Goal: Task Accomplishment & Management: Manage account settings

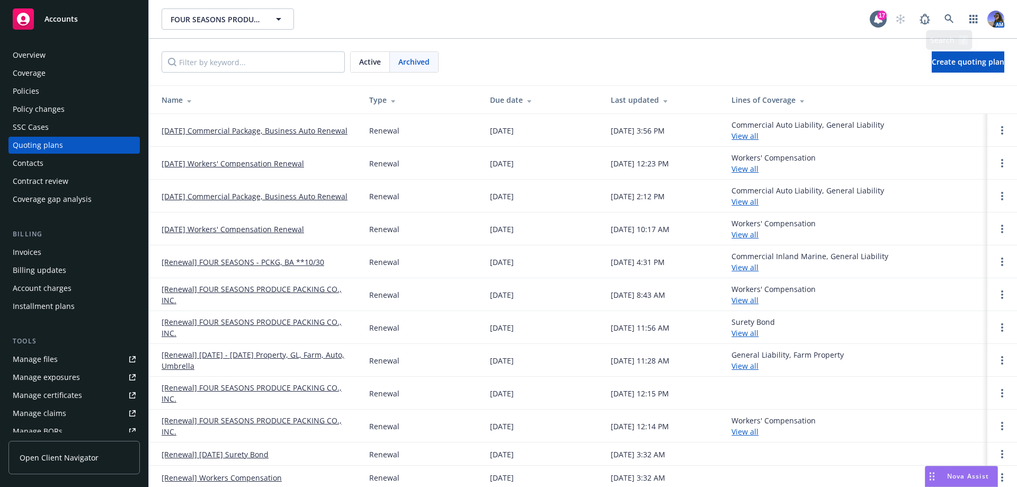
scroll to position [2, 0]
click at [948, 14] on icon at bounding box center [950, 19] width 10 height 10
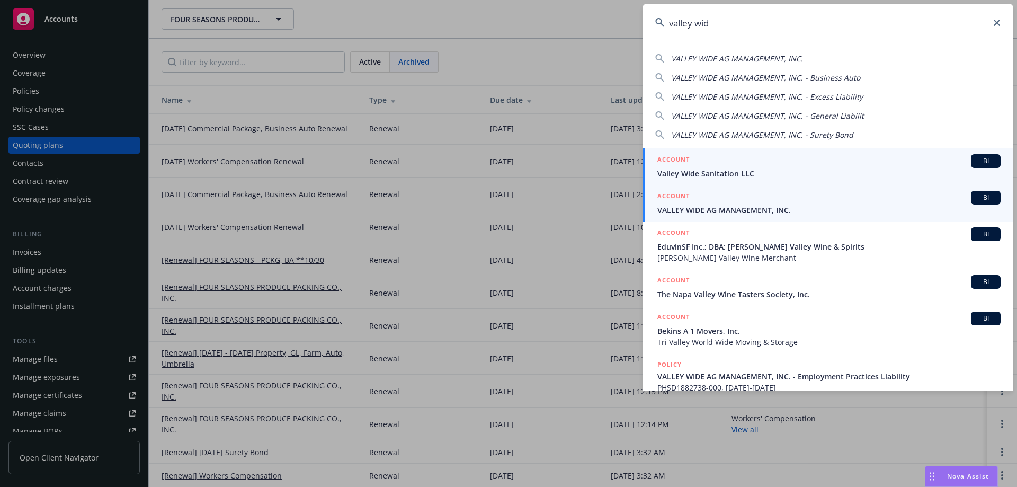
type input "valley wid"
click at [731, 208] on span "VALLEY WIDE AG MANAGEMENT, INC." at bounding box center [829, 210] width 343 height 11
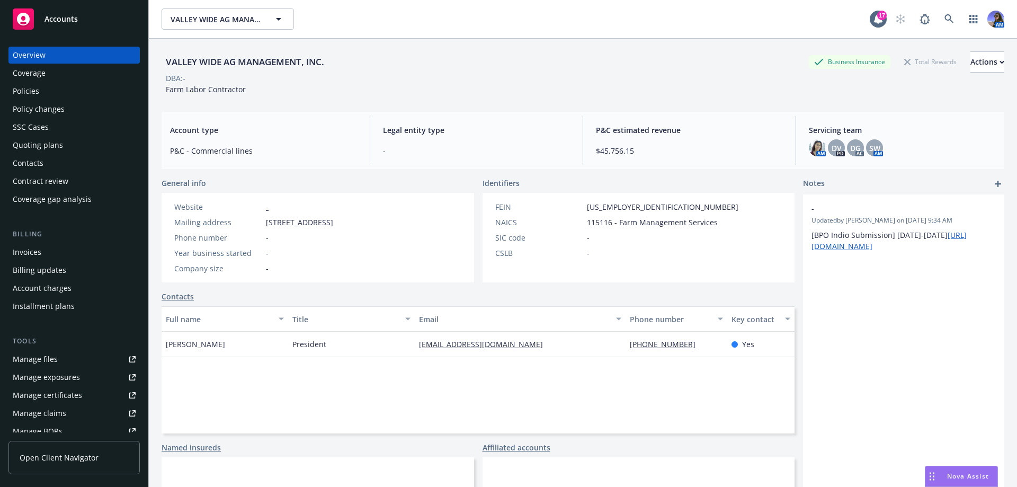
click at [73, 93] on div "Policies" at bounding box center [74, 91] width 123 height 17
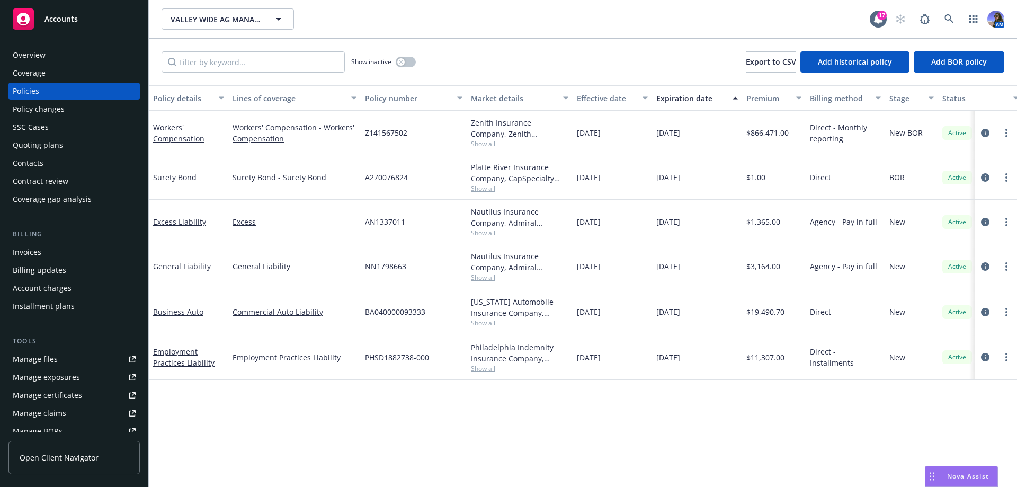
click at [60, 121] on div "SSC Cases" at bounding box center [74, 127] width 123 height 17
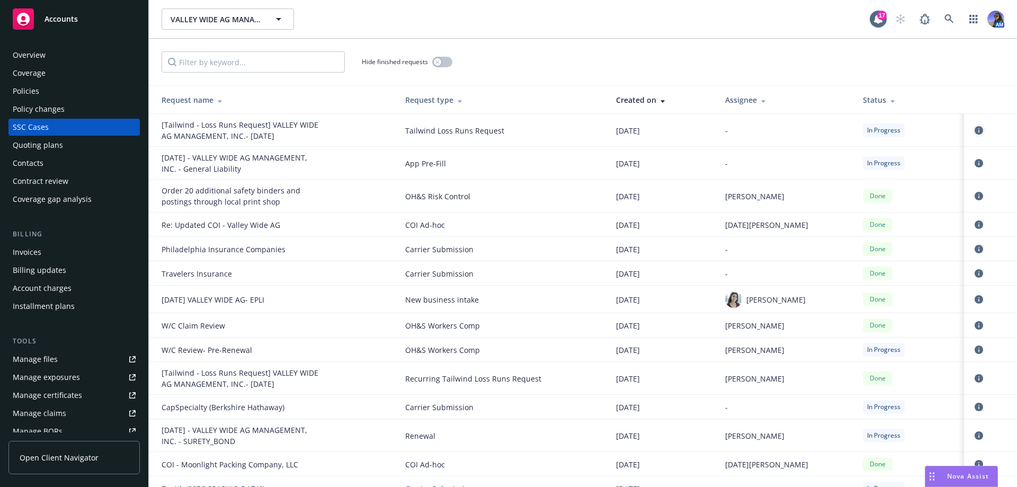
click at [975, 133] on icon "circleInformation" at bounding box center [979, 130] width 8 height 8
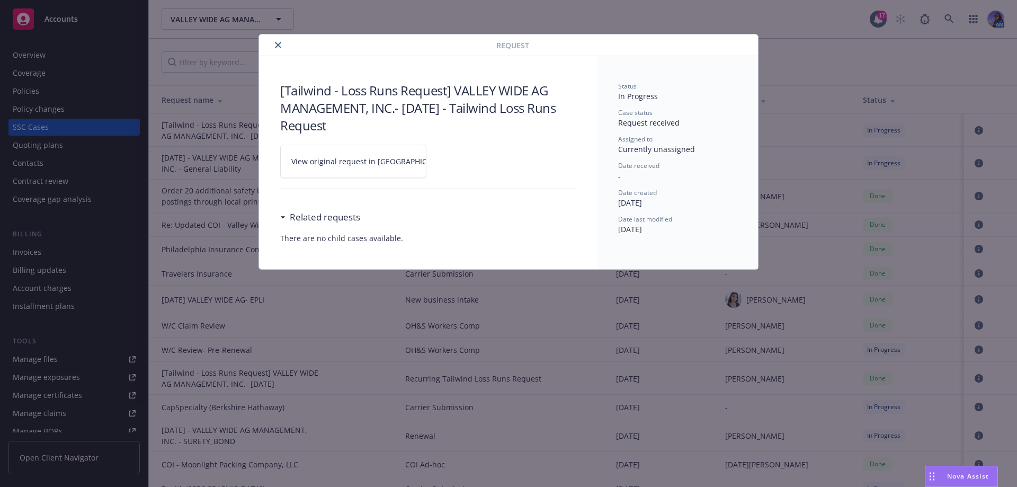
click at [363, 154] on link "View original request in SSC" at bounding box center [353, 161] width 146 height 33
click at [274, 43] on button "close" at bounding box center [278, 45] width 13 height 13
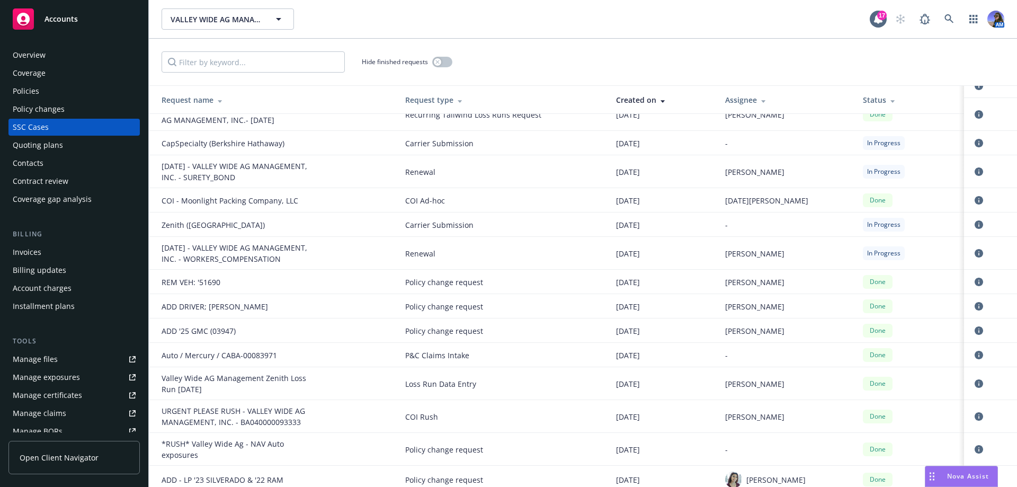
scroll to position [318, 0]
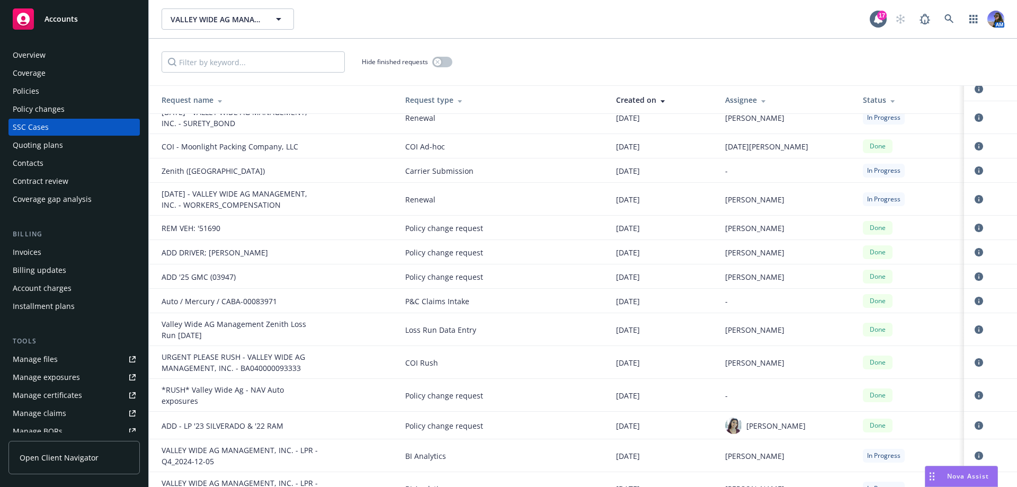
click at [980, 197] on div at bounding box center [991, 199] width 36 height 13
click at [975, 198] on icon "circleInformation" at bounding box center [979, 199] width 8 height 8
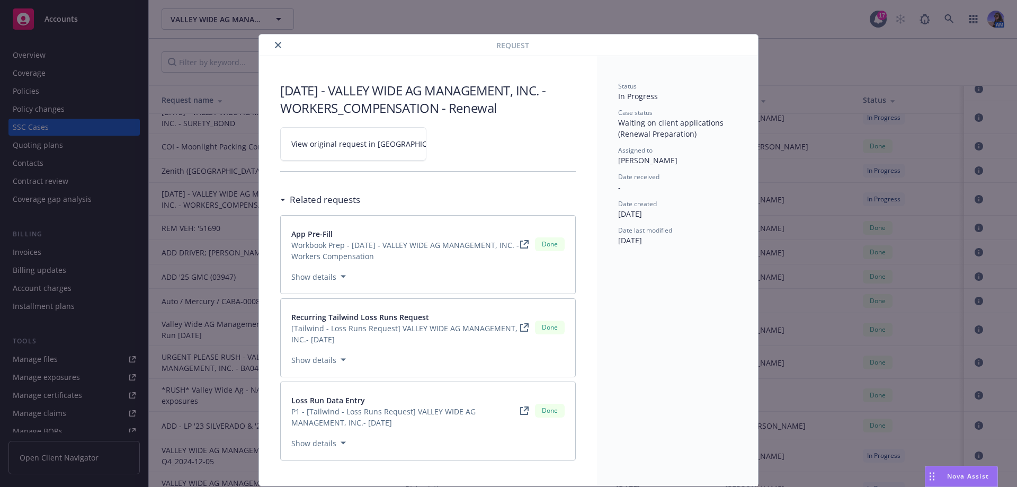
click at [308, 146] on span "View original request in [GEOGRAPHIC_DATA]" at bounding box center [371, 143] width 161 height 11
click at [277, 45] on icon "close" at bounding box center [278, 45] width 6 height 6
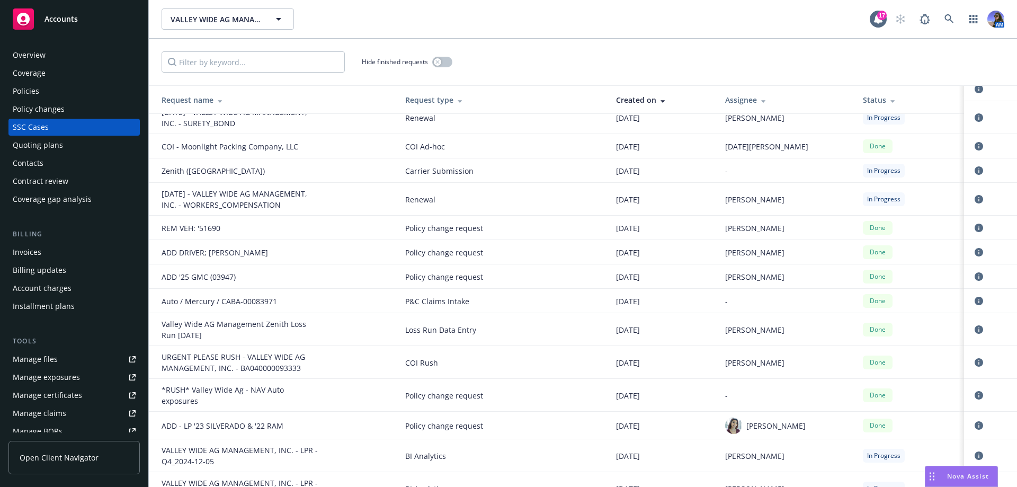
click at [37, 187] on div "Contract review" at bounding box center [41, 181] width 56 height 17
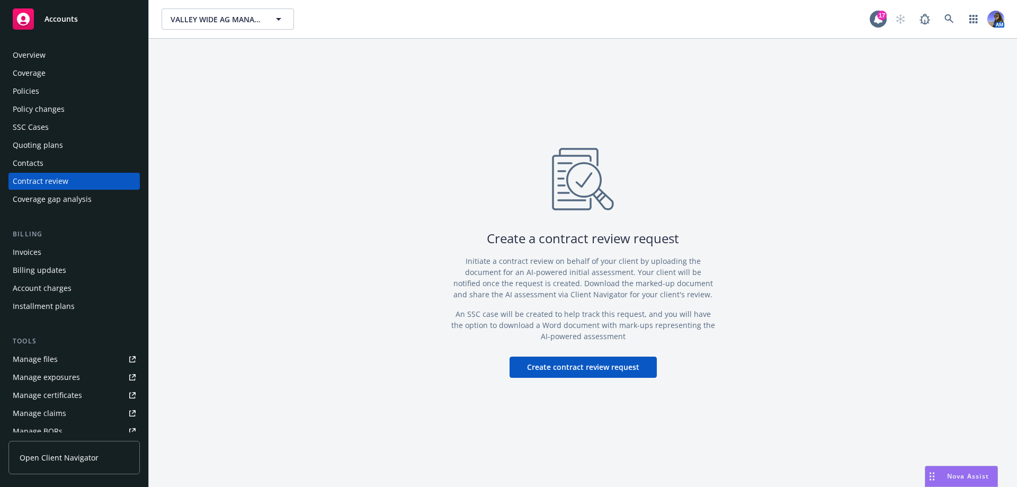
click at [46, 151] on div "Quoting plans" at bounding box center [38, 145] width 50 height 17
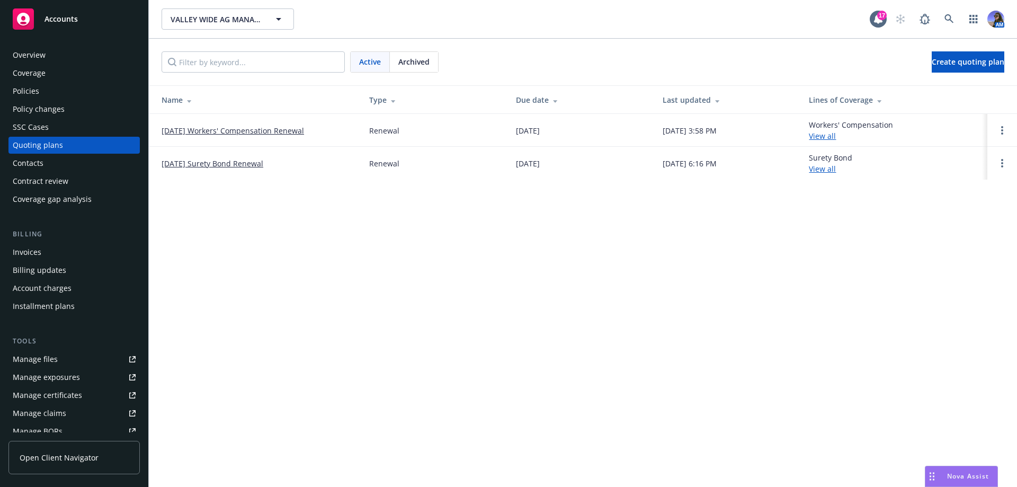
click at [214, 131] on link "12/05/25 Workers' Compensation Renewal" at bounding box center [233, 130] width 143 height 11
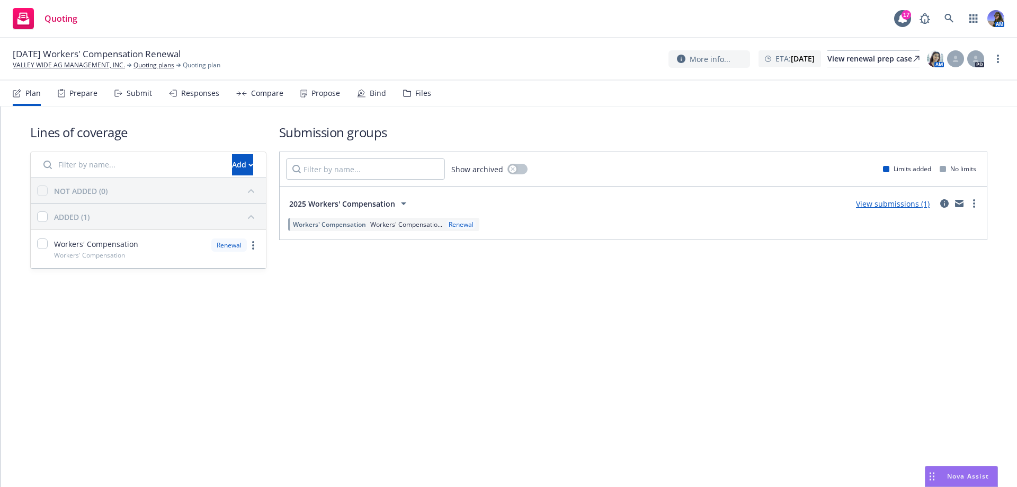
click at [415, 99] on div "Files" at bounding box center [417, 93] width 28 height 25
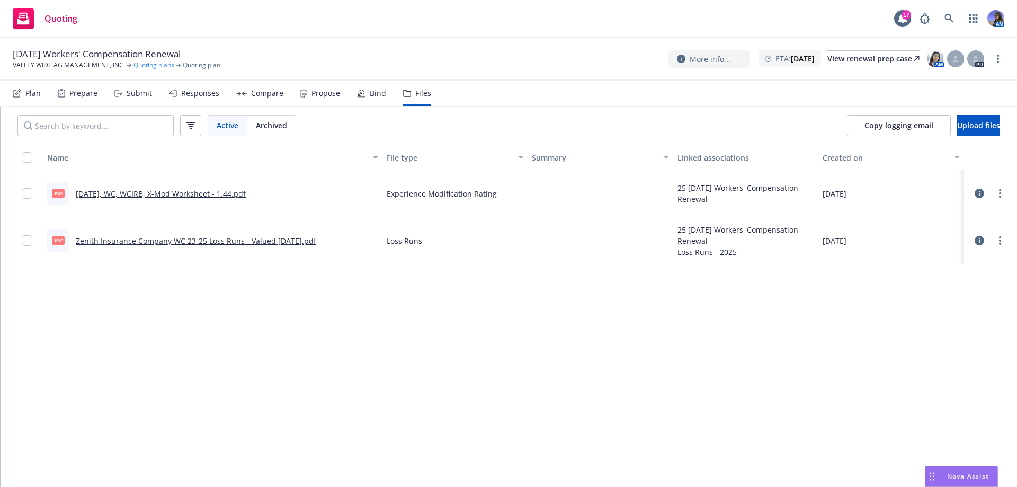
click at [154, 64] on link "Quoting plans" at bounding box center [154, 65] width 41 height 10
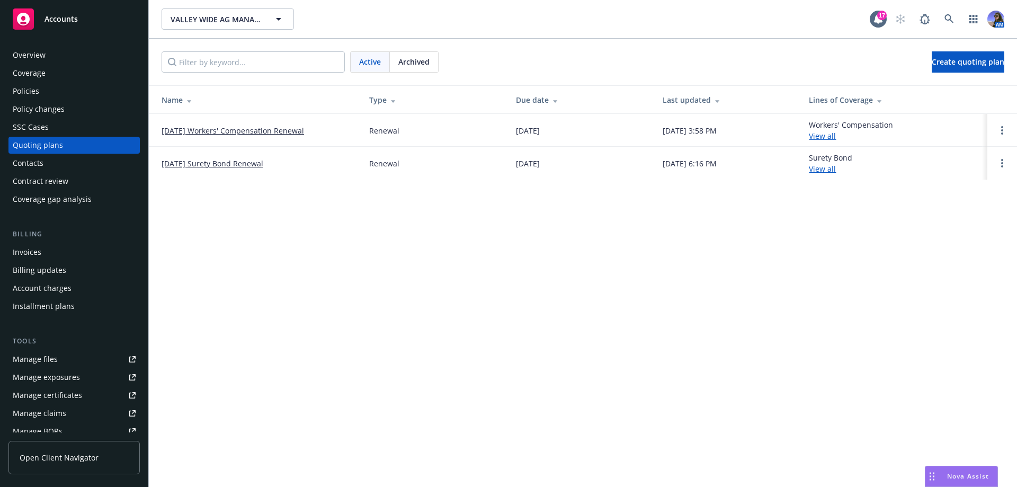
click at [417, 57] on span "Archived" at bounding box center [413, 61] width 31 height 11
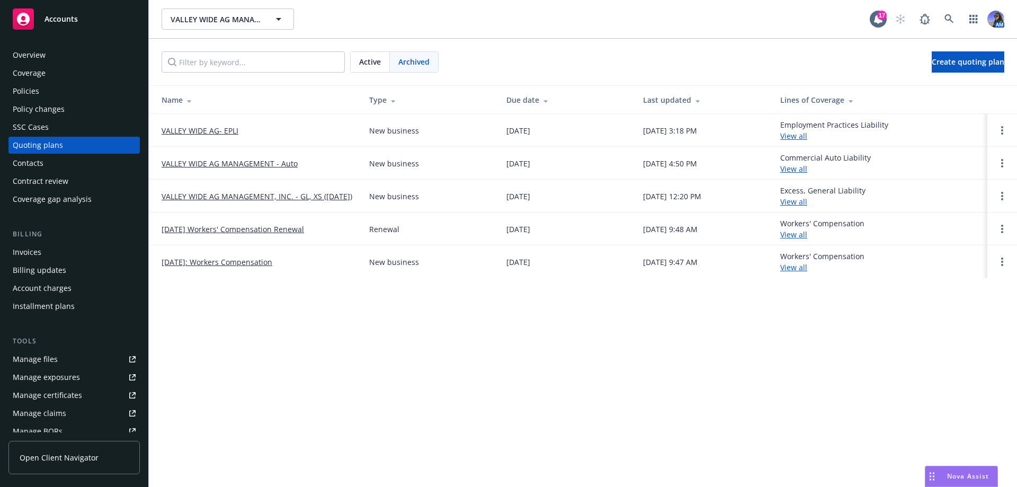
click at [217, 229] on link "[DATE] Workers' Compensation Renewal" at bounding box center [233, 229] width 143 height 11
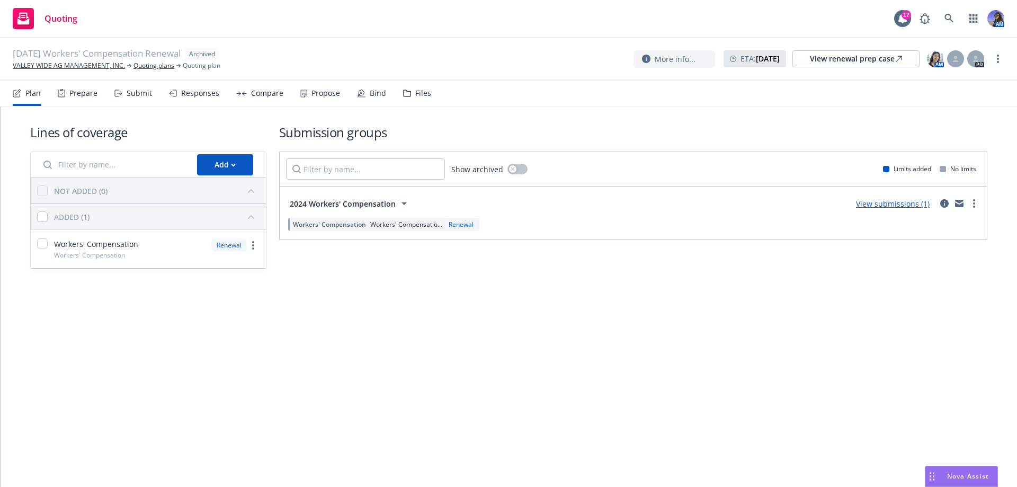
click at [425, 94] on div "Files" at bounding box center [423, 93] width 16 height 8
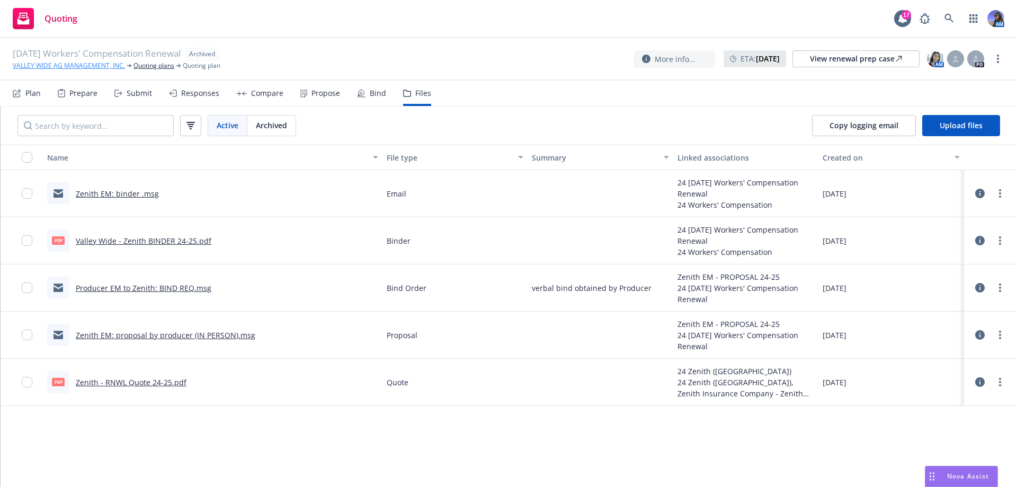
click at [73, 65] on link "VALLEY WIDE AG MANAGEMENT, INC." at bounding box center [69, 66] width 112 height 10
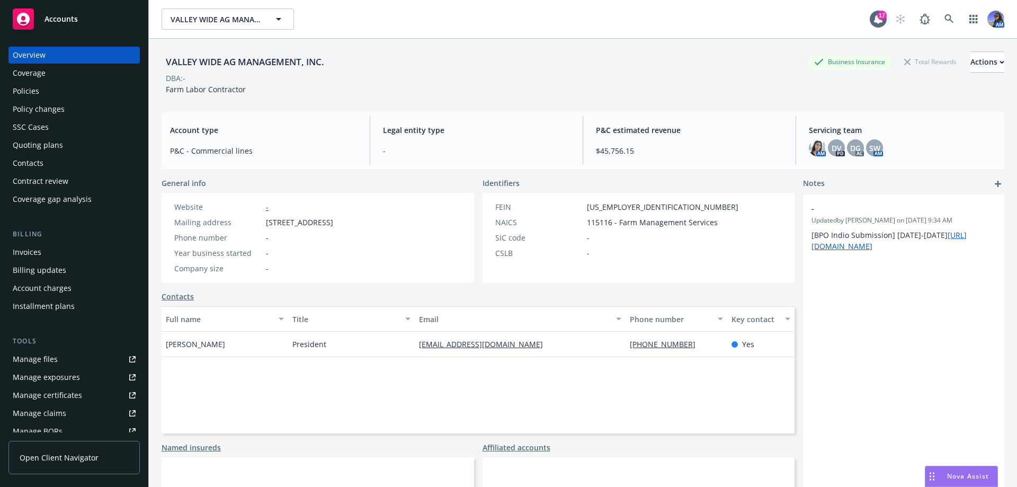
click at [17, 147] on div "Quoting plans" at bounding box center [38, 145] width 50 height 17
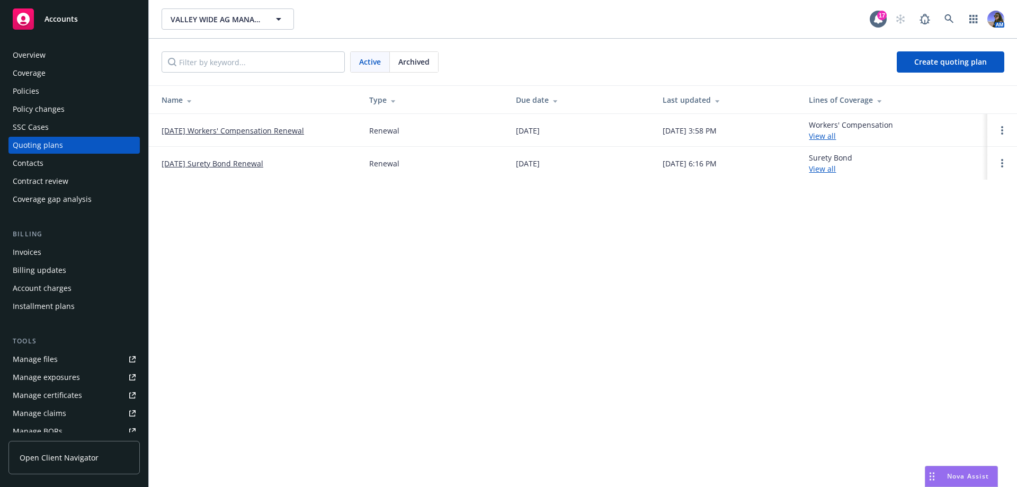
click at [408, 60] on span "Archived" at bounding box center [413, 61] width 31 height 11
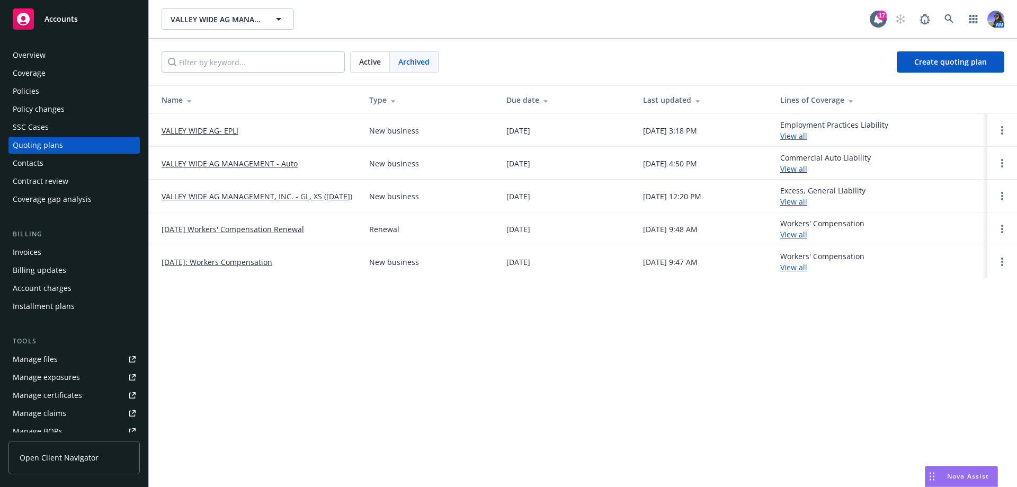
click at [218, 229] on link "[DATE] Workers' Compensation Renewal" at bounding box center [233, 229] width 143 height 11
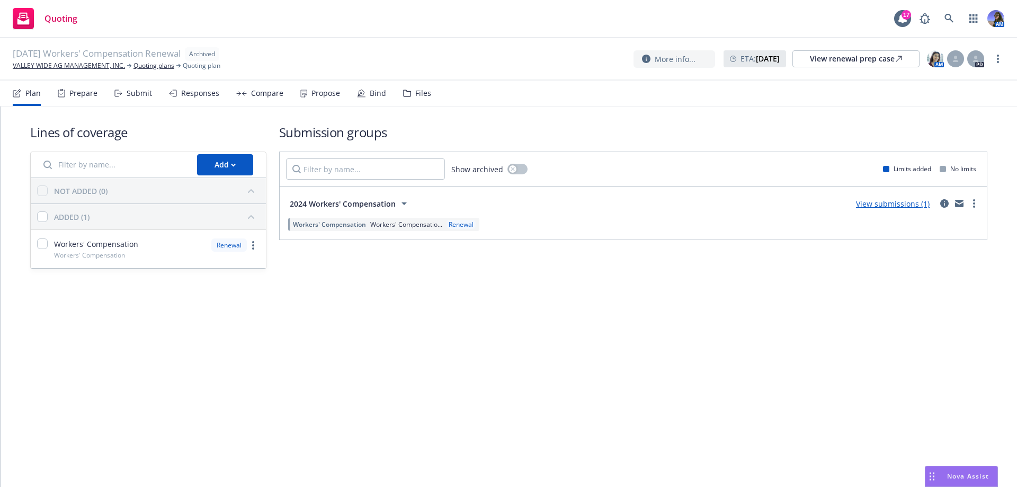
click at [407, 102] on div "Files" at bounding box center [417, 93] width 28 height 25
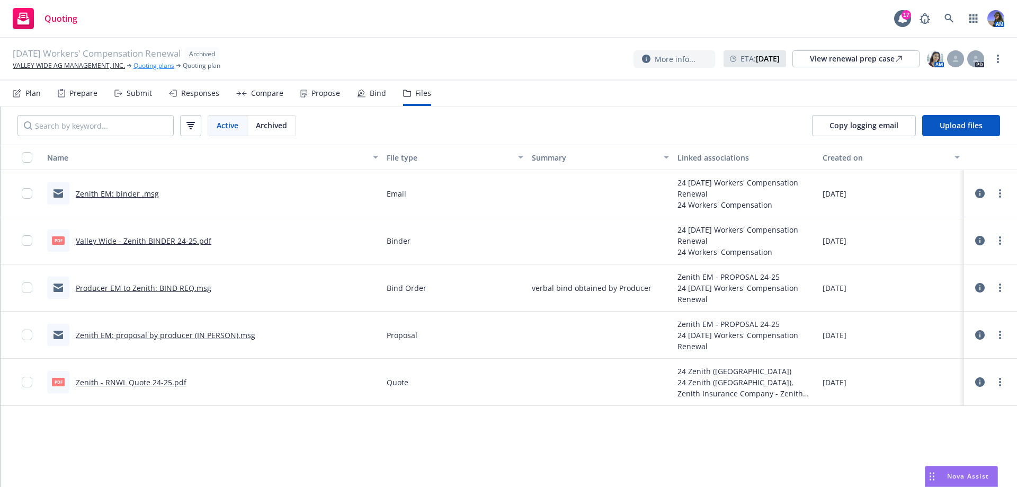
click at [135, 67] on link "Quoting plans" at bounding box center [154, 66] width 41 height 10
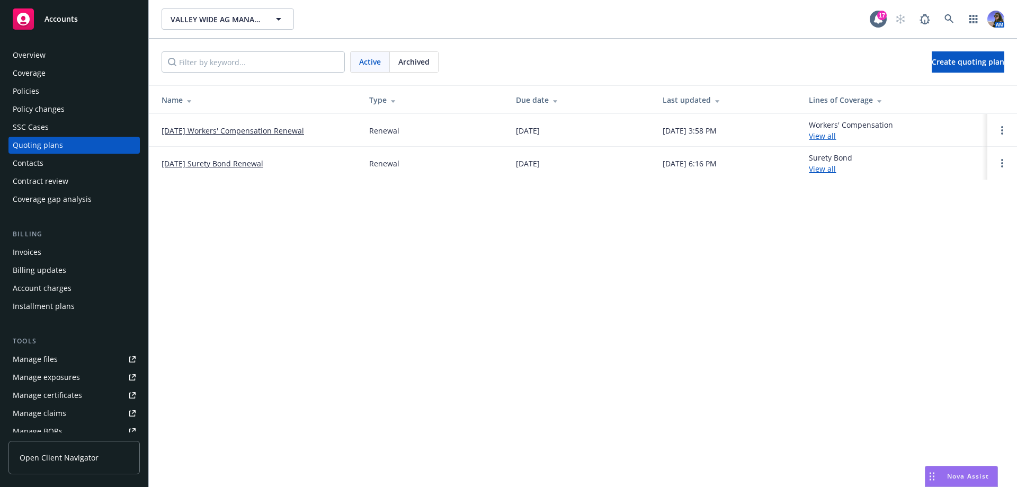
click at [440, 58] on div "Active Archived Create quoting plan" at bounding box center [583, 61] width 843 height 21
click at [422, 58] on span "Archived" at bounding box center [413, 61] width 31 height 11
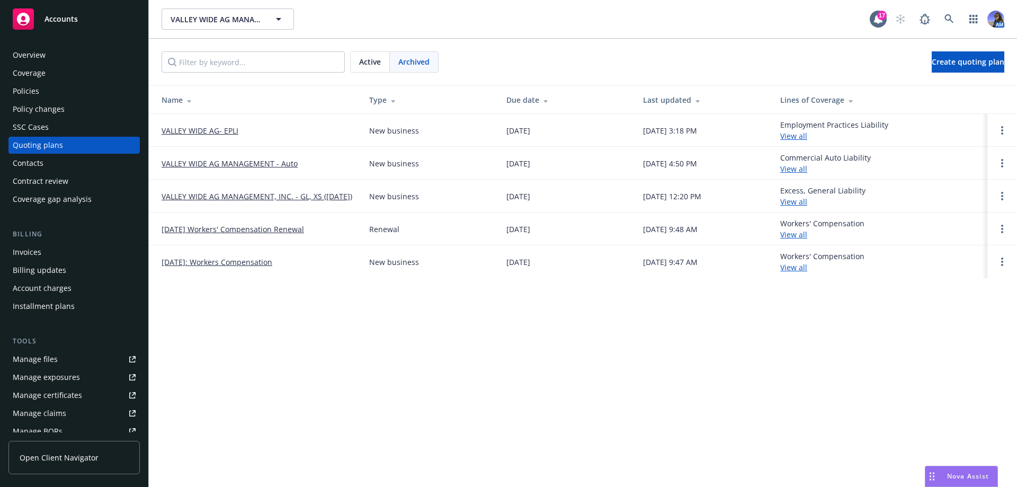
click at [216, 265] on link "[DATE]: Workers Compensation" at bounding box center [217, 261] width 111 height 11
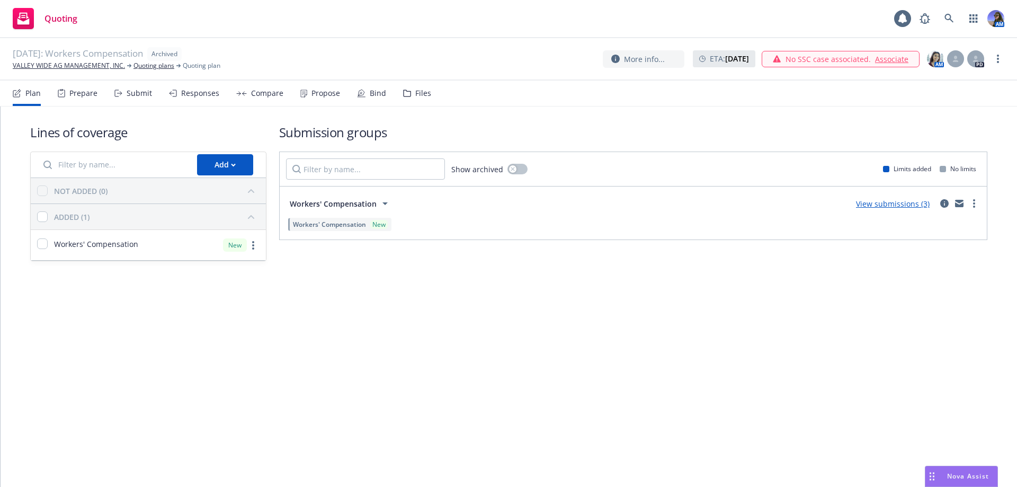
click at [415, 94] on div "Files" at bounding box center [423, 93] width 16 height 8
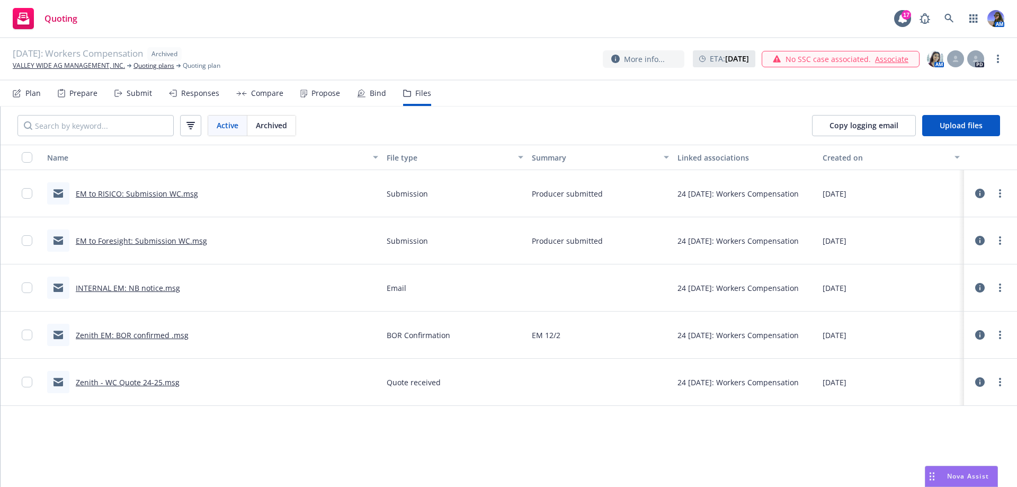
click at [124, 241] on link "EM to Foresight: Submission WC.msg" at bounding box center [141, 241] width 131 height 10
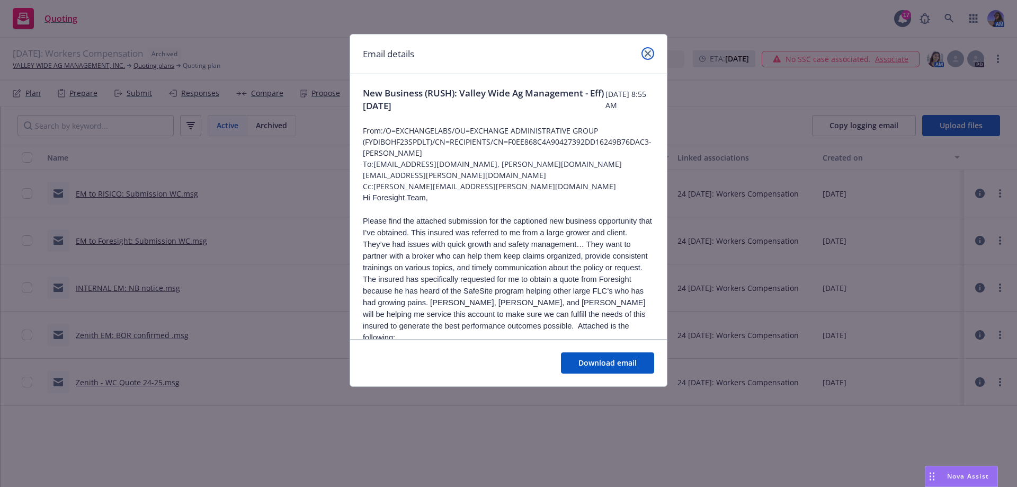
click at [653, 53] on link "close" at bounding box center [648, 53] width 13 height 13
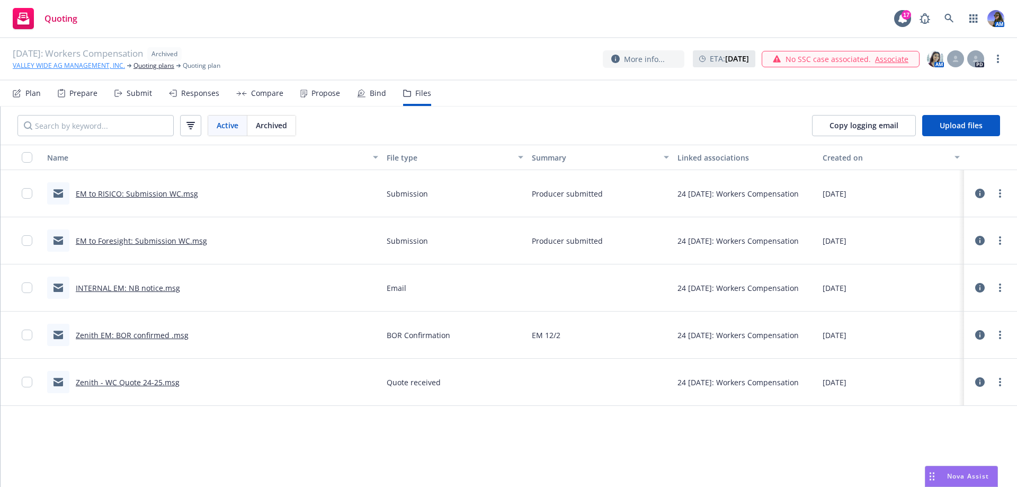
click at [76, 64] on link "VALLEY WIDE AG MANAGEMENT, INC." at bounding box center [69, 66] width 112 height 10
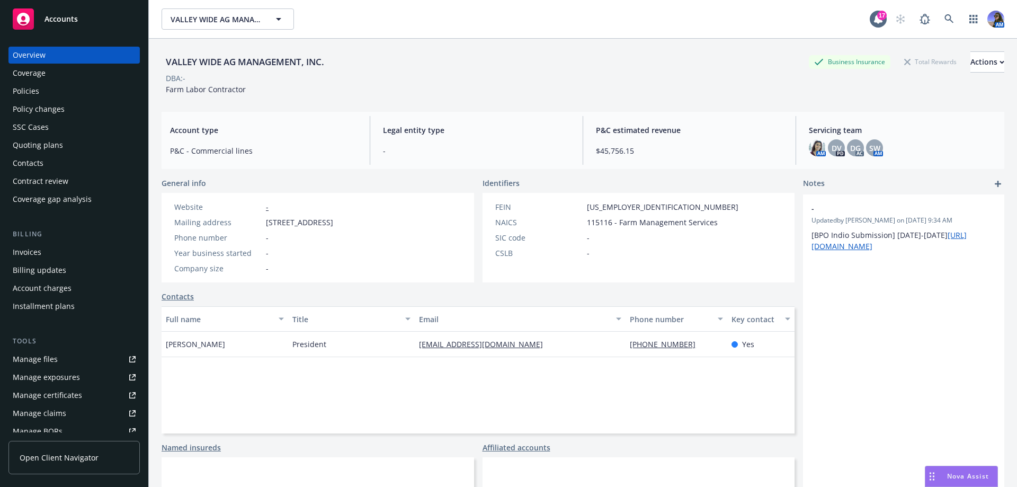
click at [52, 122] on div "SSC Cases" at bounding box center [74, 127] width 123 height 17
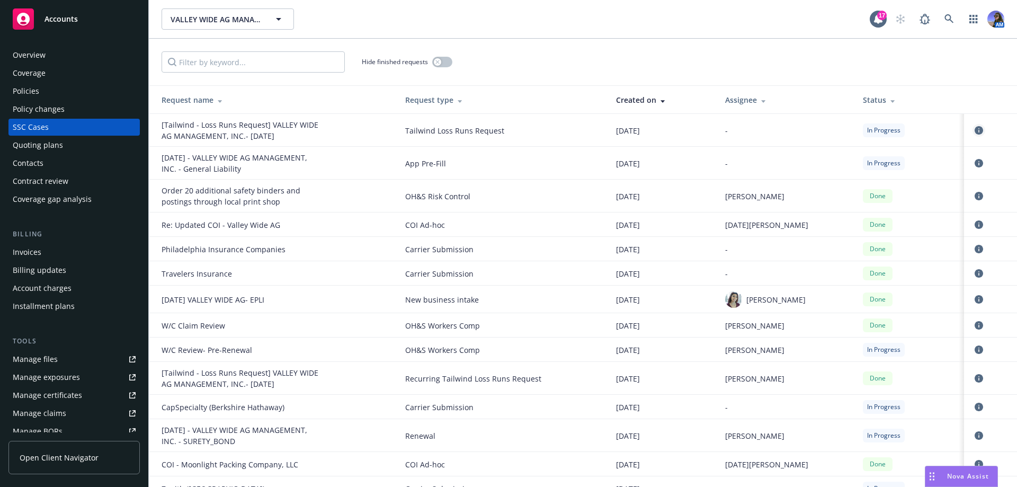
click at [975, 130] on icon "circleInformation" at bounding box center [979, 130] width 8 height 8
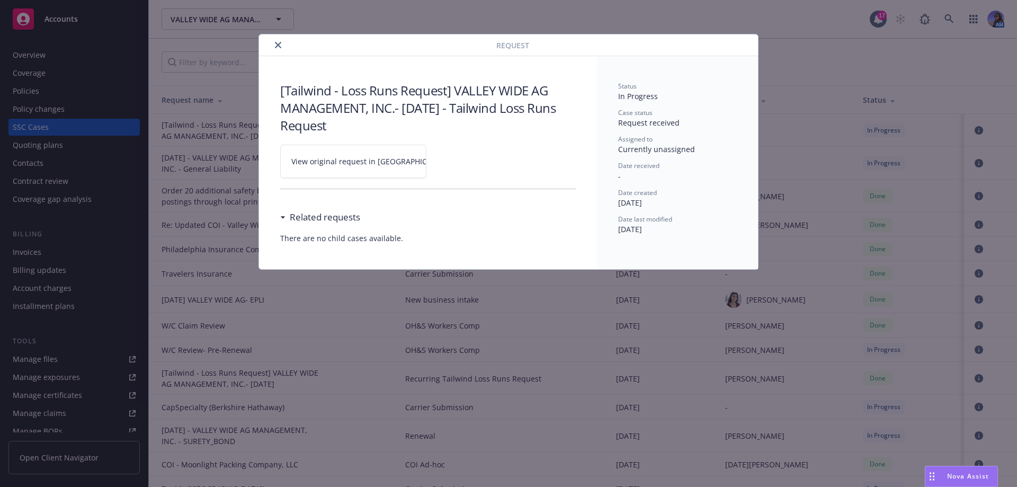
click at [339, 169] on link "View original request in [GEOGRAPHIC_DATA]" at bounding box center [353, 161] width 146 height 33
click at [277, 47] on icon "close" at bounding box center [278, 45] width 6 height 6
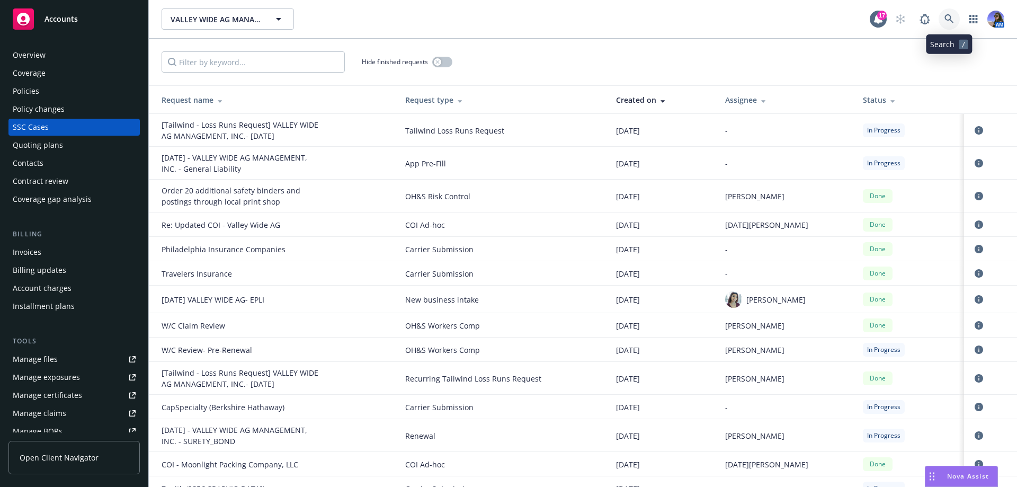
click at [946, 19] on icon at bounding box center [949, 18] width 9 height 9
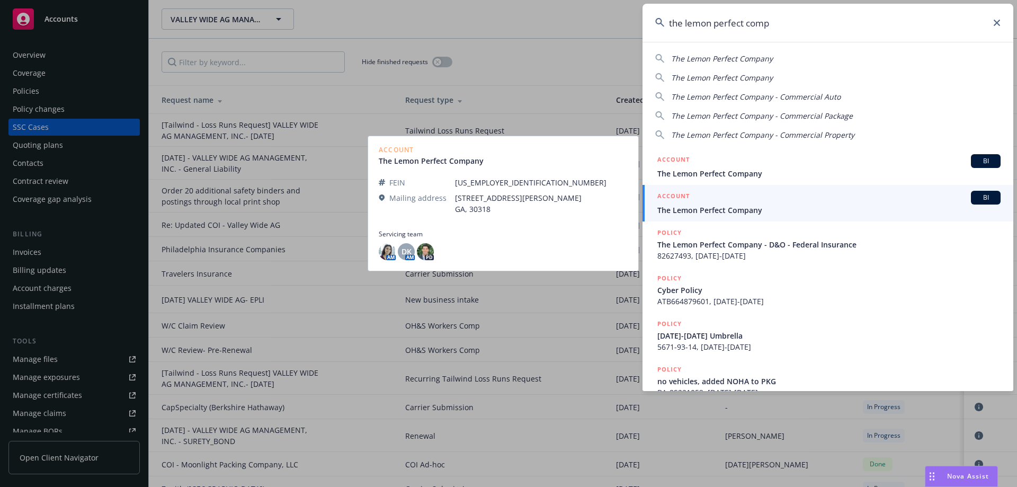
type input "the lemon perfect comp"
click at [707, 189] on link "ACCOUNT BI The Lemon Perfect Company" at bounding box center [828, 203] width 371 height 37
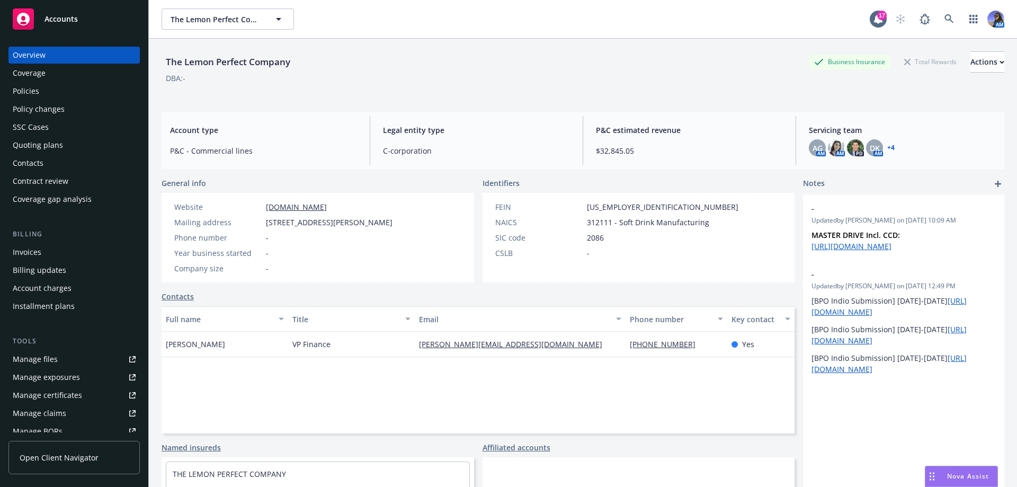
click at [11, 96] on link "Policies" at bounding box center [73, 91] width 131 height 17
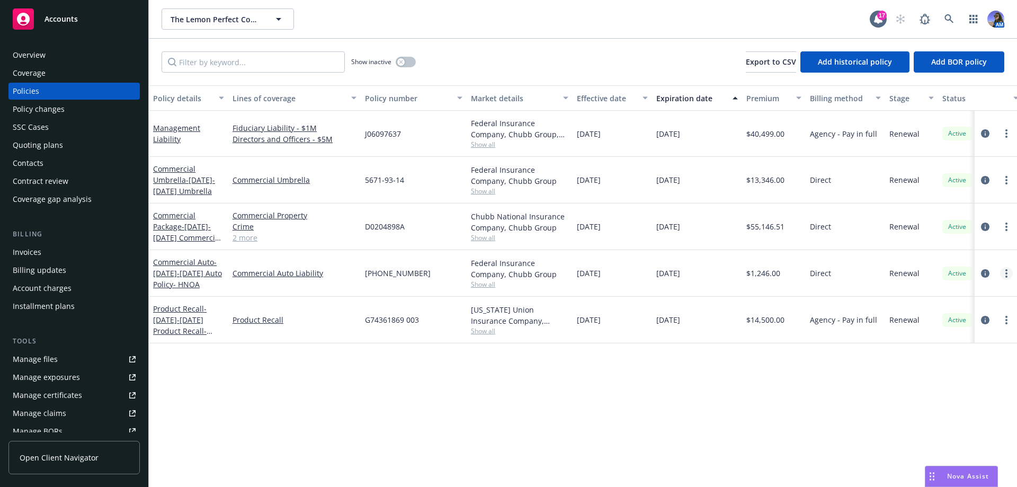
click at [1004, 273] on link "more" at bounding box center [1006, 273] width 13 height 13
click at [931, 313] on link "Renew with incumbent" at bounding box center [950, 316] width 125 height 21
select select "12"
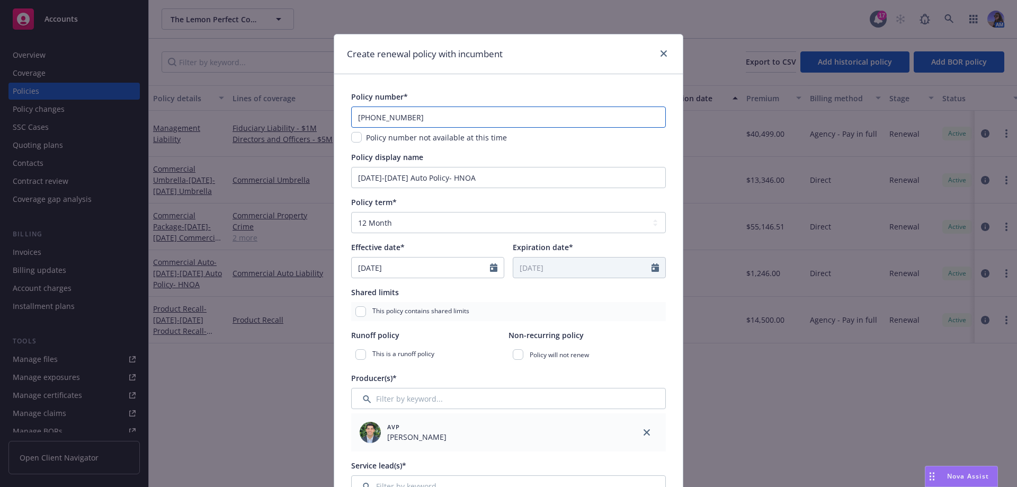
click at [440, 121] on input "[PHONE_NUMBER]" at bounding box center [508, 116] width 315 height 21
click at [439, 121] on input "[PHONE_NUMBER]" at bounding box center [508, 116] width 315 height 21
paste input "5"
type input "[PHONE_NUMBER]"
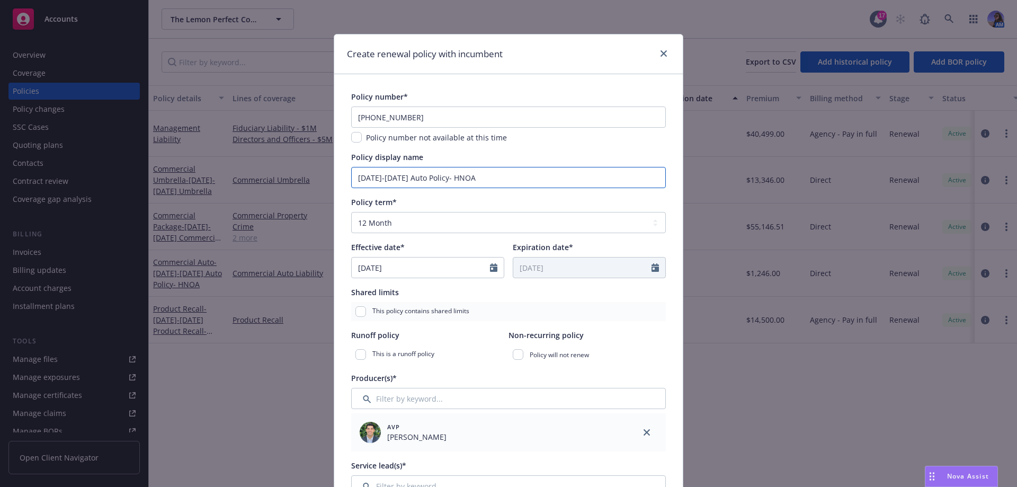
drag, startPoint x: 390, startPoint y: 176, endPoint x: 351, endPoint y: 176, distance: 39.2
click at [351, 176] on input "[DATE]-[DATE] Auto Policy- HNOA" at bounding box center [508, 177] width 315 height 21
drag, startPoint x: 399, startPoint y: 176, endPoint x: 330, endPoint y: 176, distance: 69.9
type input "HNOA"
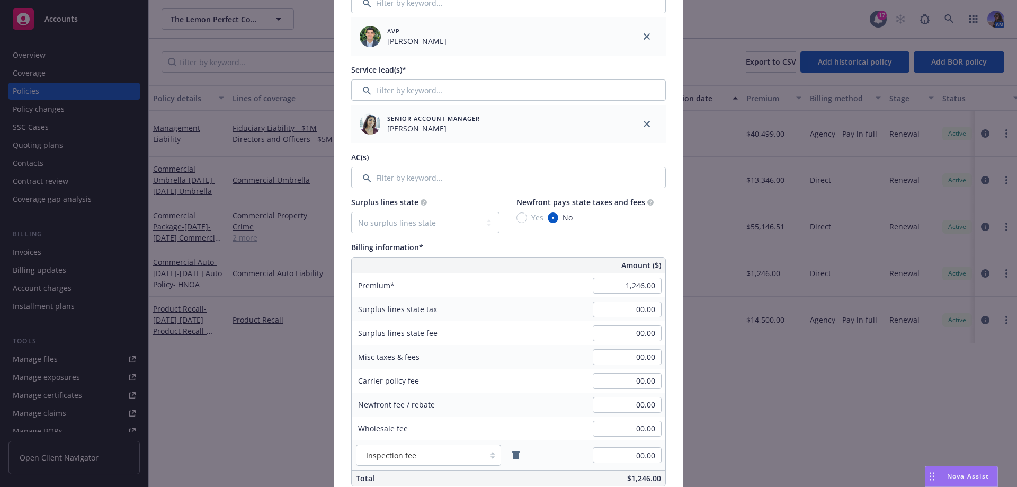
scroll to position [424, 0]
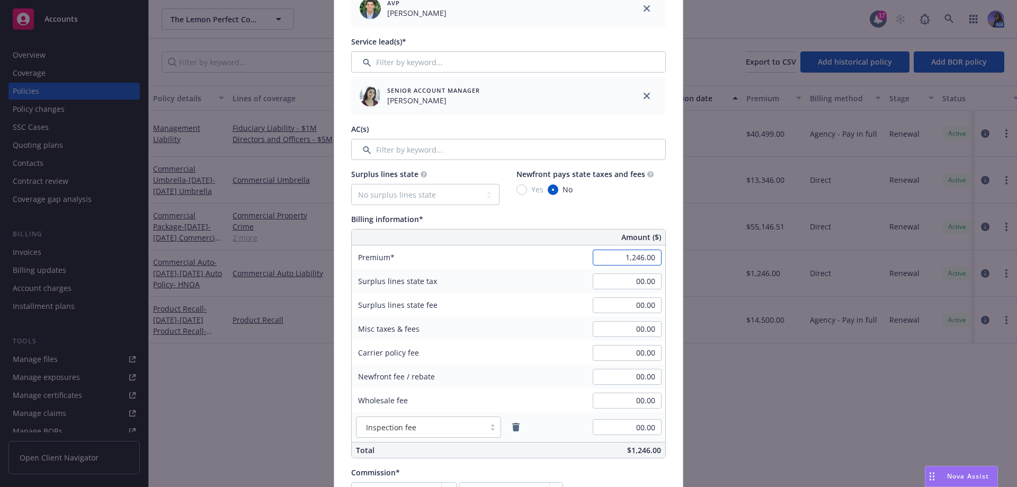
click at [621, 259] on input "1,246.00" at bounding box center [627, 258] width 69 height 16
type input "1,744.00"
type input "261.6"
click at [616, 211] on div "Surplus lines state No surplus lines state [US_STATE] [US_STATE] [US_STATE] [US…" at bounding box center [508, 313] width 315 height 290
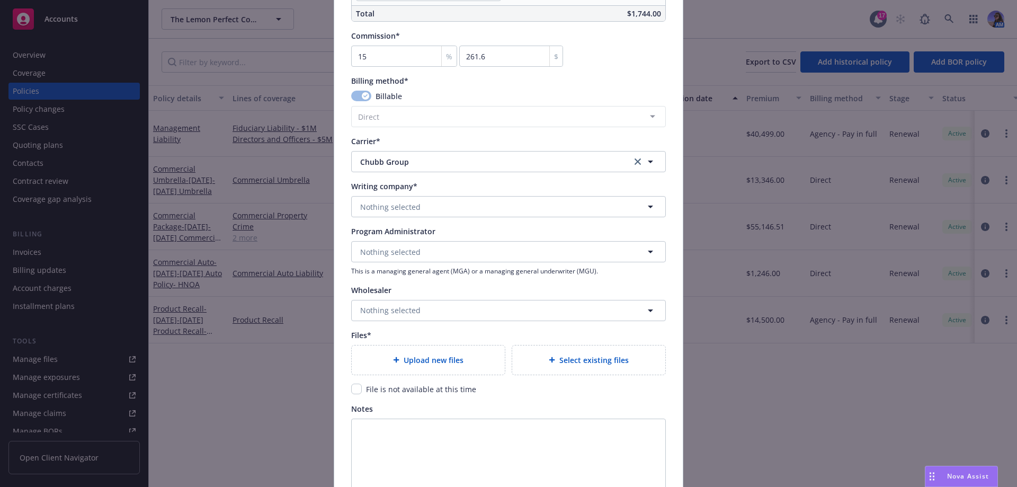
scroll to position [901, 0]
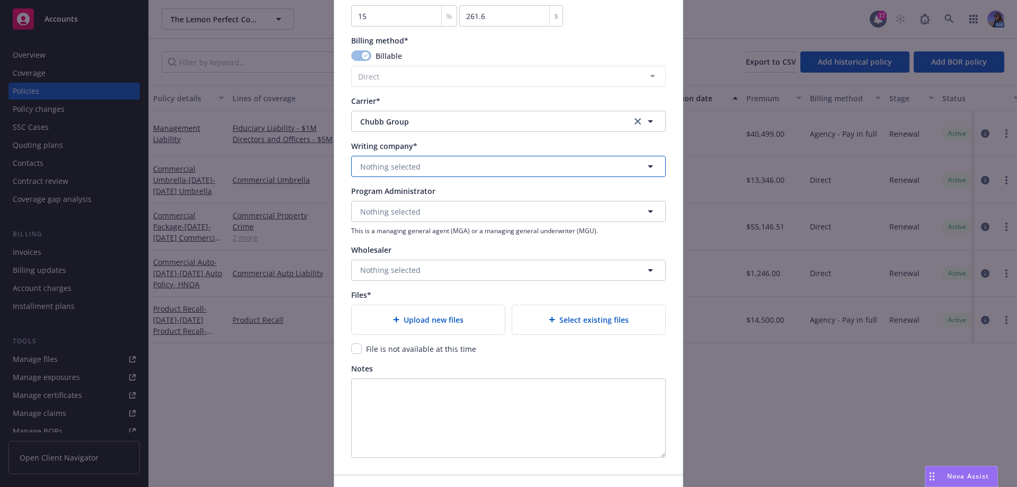
click at [427, 164] on button "Nothing selected" at bounding box center [508, 166] width 315 height 21
click at [399, 162] on span "Nothing selected" at bounding box center [390, 166] width 60 height 11
type input "federa"
click at [401, 207] on span "Domestic - 20281" at bounding box center [413, 207] width 101 height 11
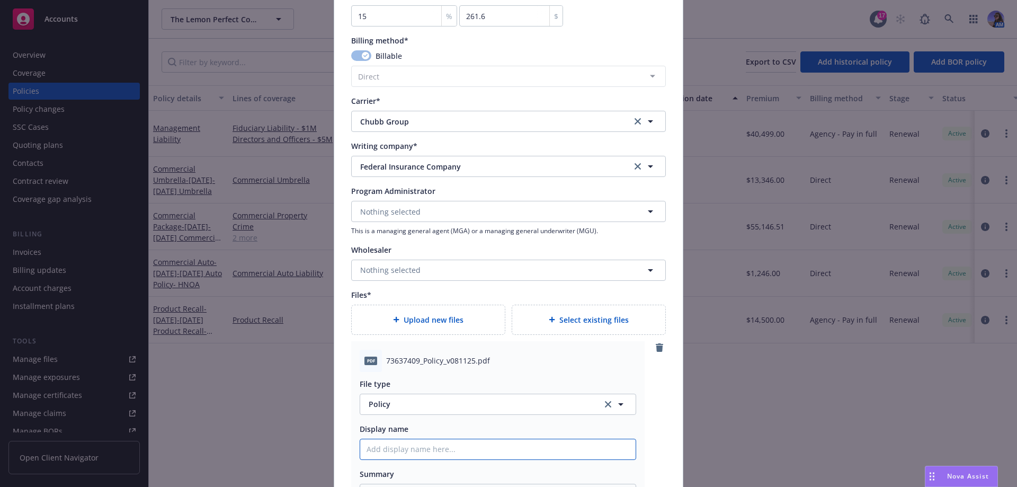
click at [412, 449] on input "Policy display name" at bounding box center [498, 449] width 276 height 20
type textarea "x"
type input "H"
type textarea "x"
type input "HN"
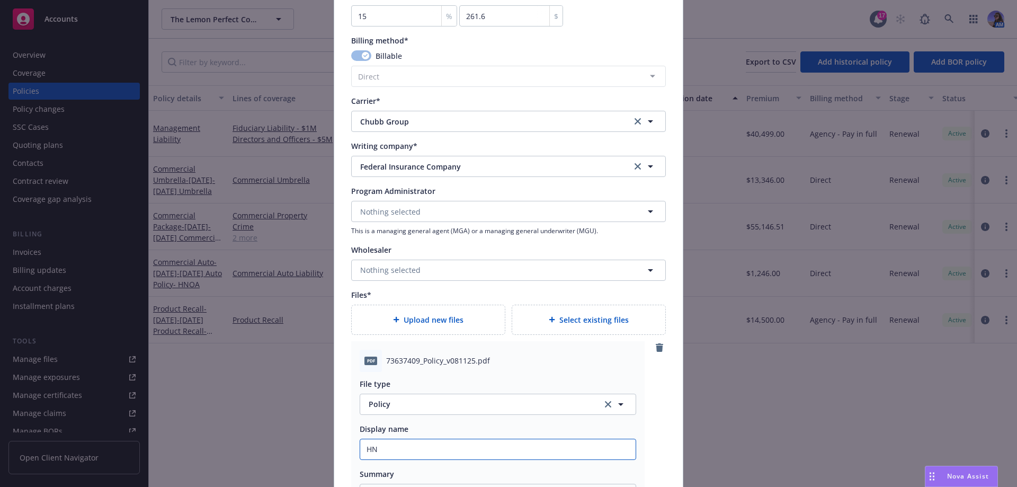
type textarea "x"
type input "HNO"
type textarea "x"
type input "HNOA"
type textarea "x"
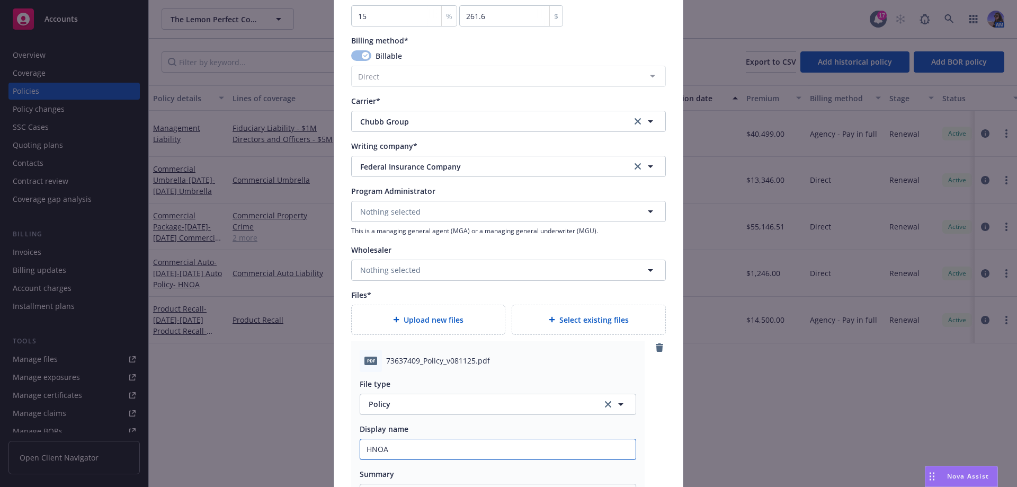
type input "HNOA"
type textarea "x"
type input "HNOA P"
type textarea "x"
type input "HNOA PO"
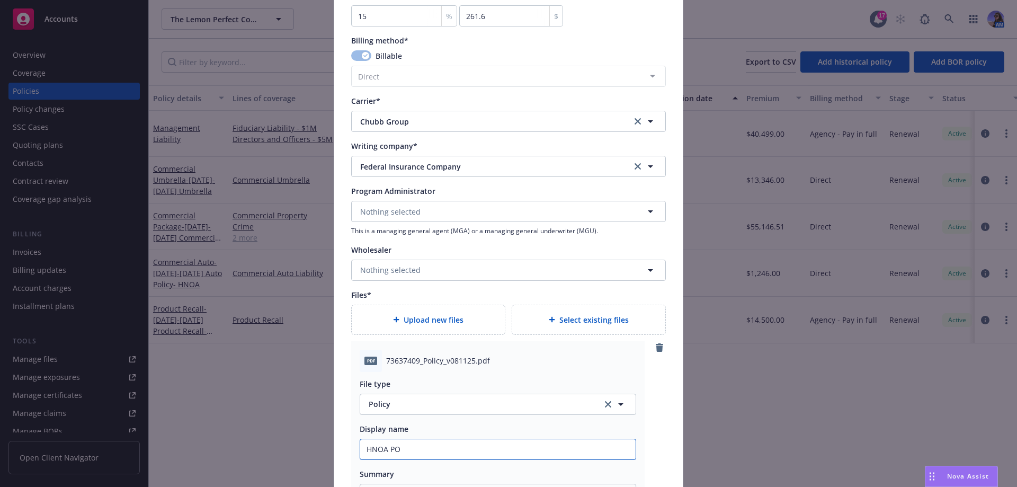
type textarea "x"
type input "HNOA POL"
type textarea "x"
type input "HNOA POLI"
type textarea "x"
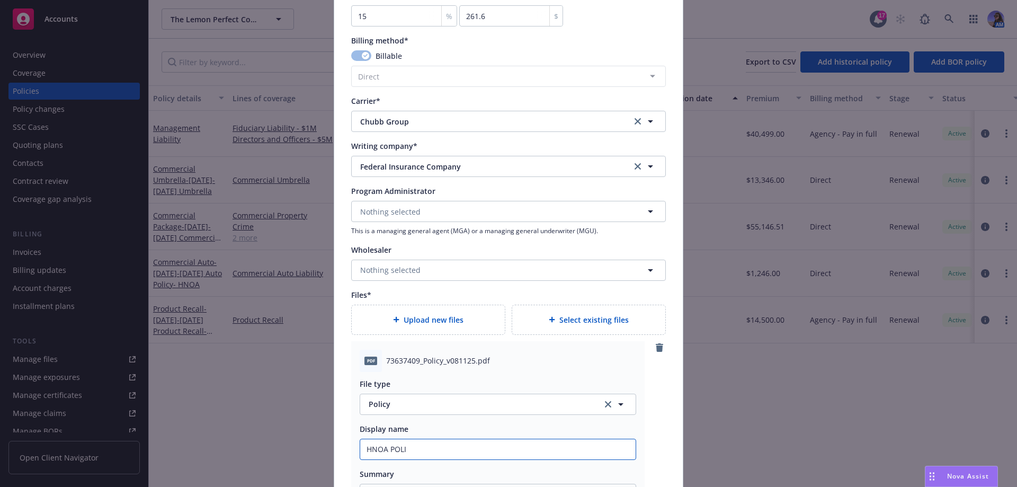
type input "HNOA POLIC"
type textarea "x"
type input "HNOA POLICY"
type textarea "x"
type input "HNOA POLICY"
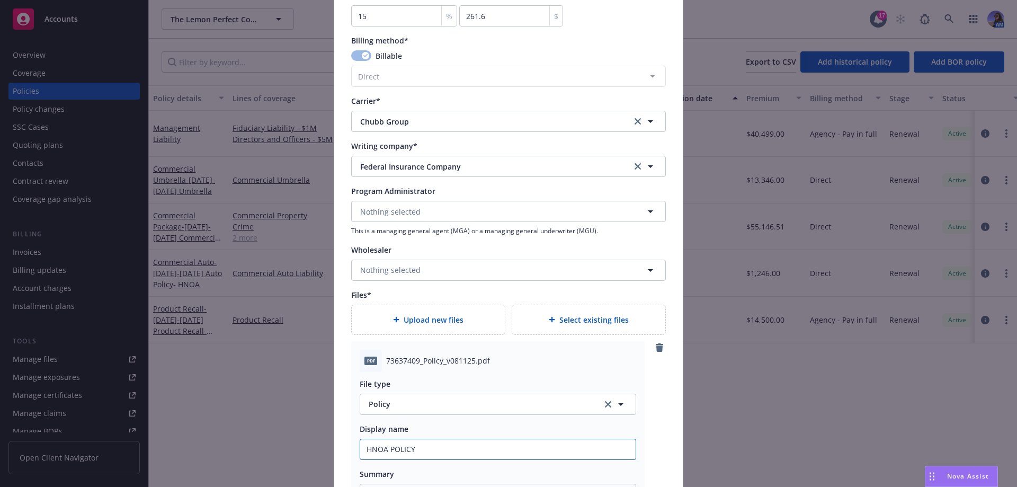
type textarea "x"
type input "HNOA POLICY -"
type textarea "x"
type input "HNOA POLICY -"
type textarea "x"
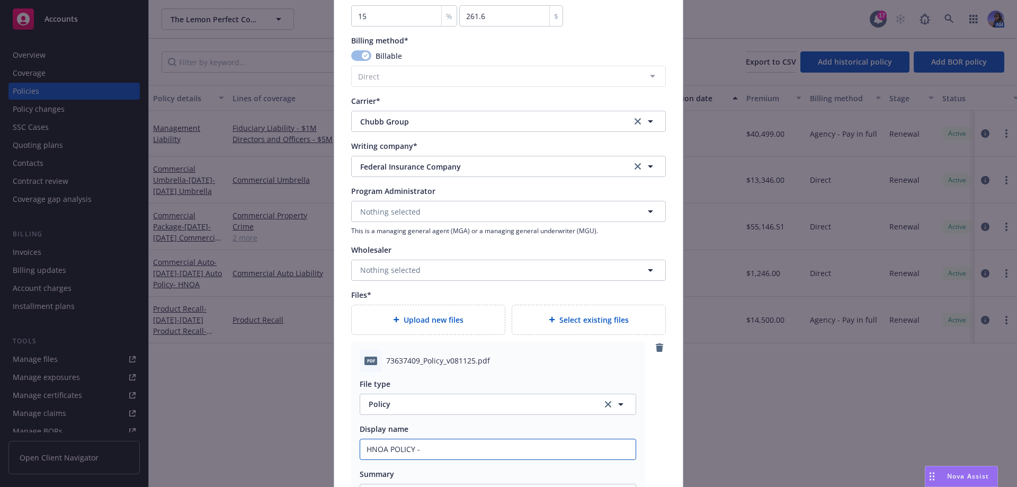
type input "HNOA POLICY - 2"
type textarea "x"
type input "HNOA POLICY - 25-"
type textarea "x"
type input "HNOA POLICY - 25-2"
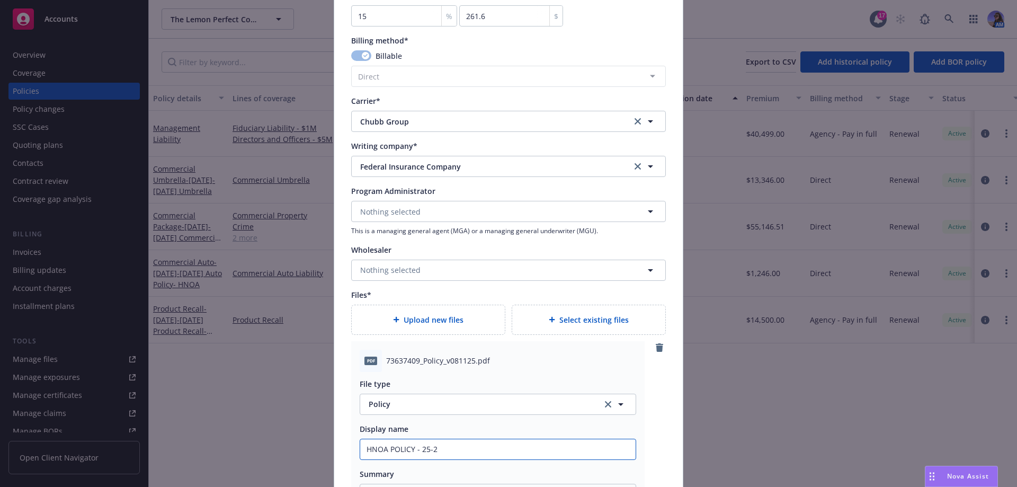
type textarea "x"
type input "HNOA POLICY - 25-26"
type textarea "x"
type input "LHNOA POLICY - 25-26"
type textarea "x"
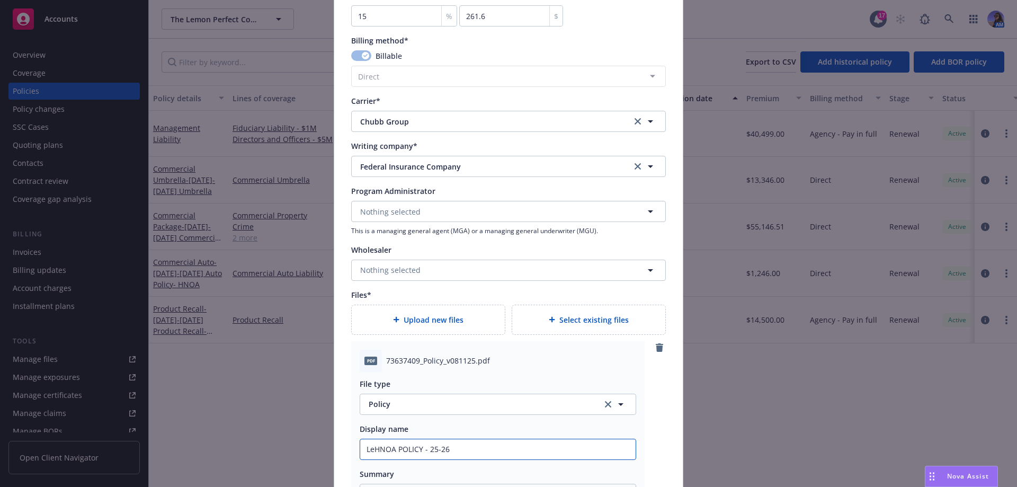
type input "LemHNOA POLICY - 25-26"
type textarea "x"
type input "LemoHNOA POLICY - 25-26"
type textarea "x"
type input "LemonHNOA POLICY - 25-26"
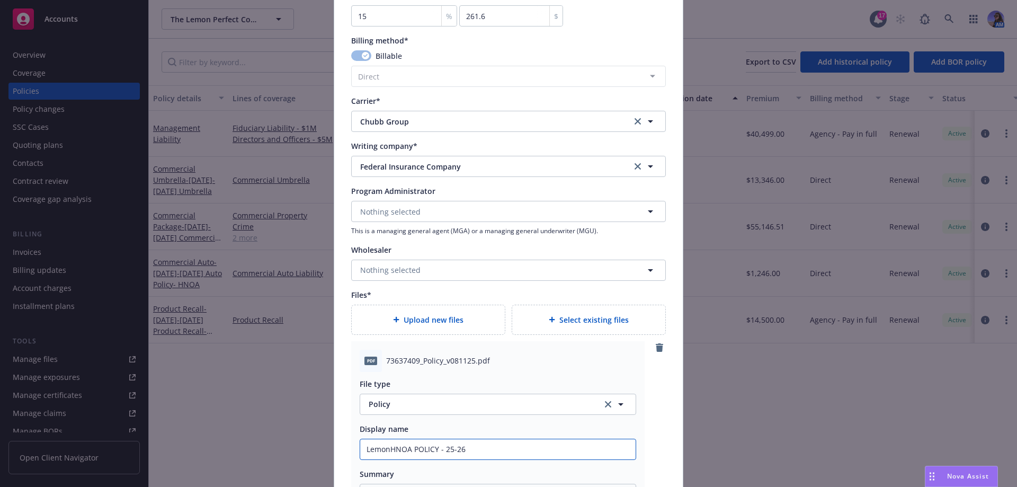
type textarea "x"
type input "[PERSON_NAME] POLICY - 25-26"
type textarea "x"
type input "Lemon PHNOA POLICY - 25-26"
type textarea "x"
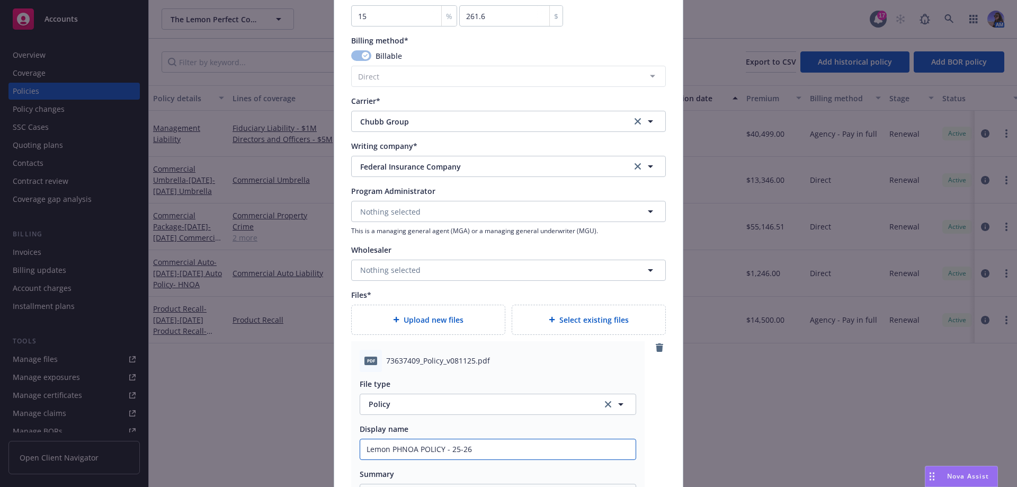
type input "Lemon PeHNOA POLICY - 25-26"
type textarea "x"
type input "[PERSON_NAME] POLICY - 25-26"
type textarea "x"
type input "[PERSON_NAME] POLICY - 25-26"
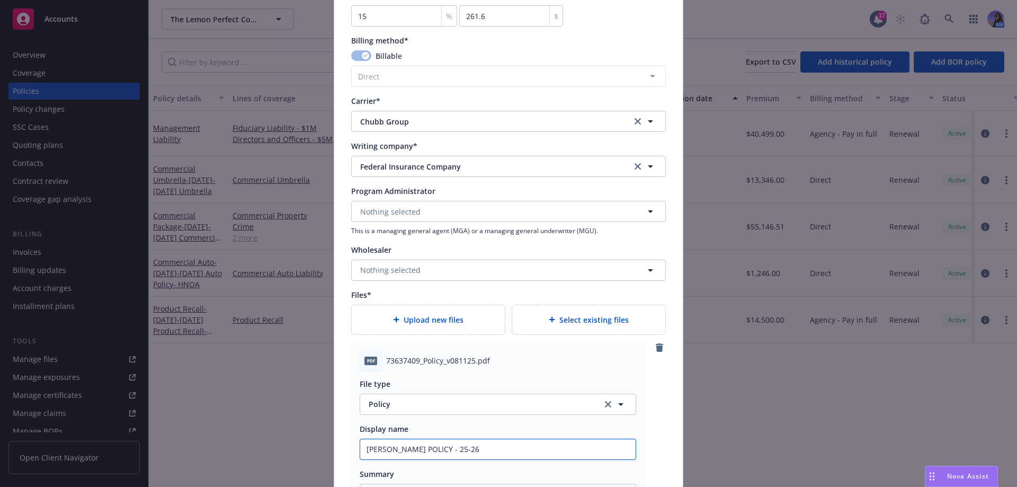
type textarea "x"
type input "[PERSON_NAME] POLICY - 25-26"
type textarea "x"
type input "Lemon PerfectHNOA POLICY - 25-26"
type textarea "x"
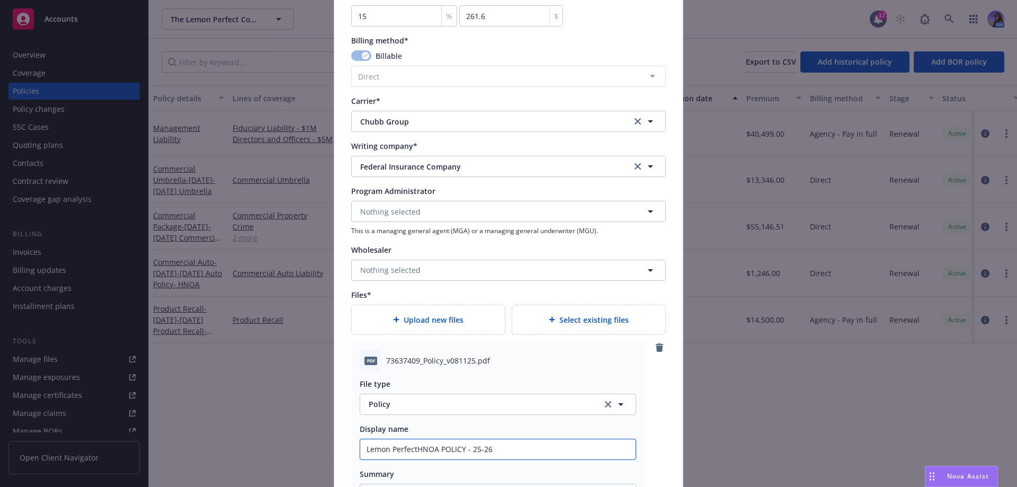
type input "Lemon Perfect HNOA POLICY - 25-26"
type textarea "x"
type input "Lemon Perfect CHNOA POLICY - 25-26"
type textarea "x"
type input "Lemon Perfect CoHNOA POLICY - 25-26"
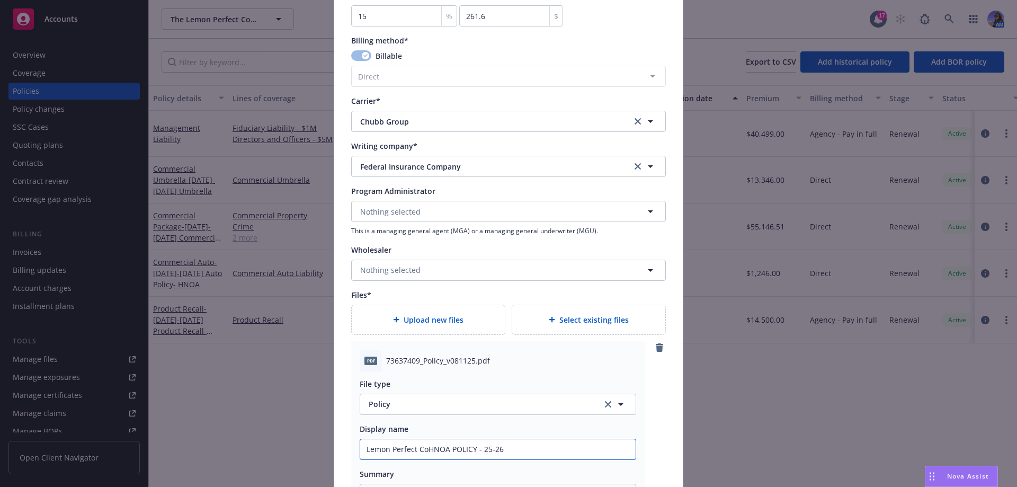
type textarea "x"
type input "Lemon Perfect Co HNOA POLICY - 25-26"
type textarea "x"
type input "Lemon Perfect Co -HNOA POLICY - 25-26"
type textarea "x"
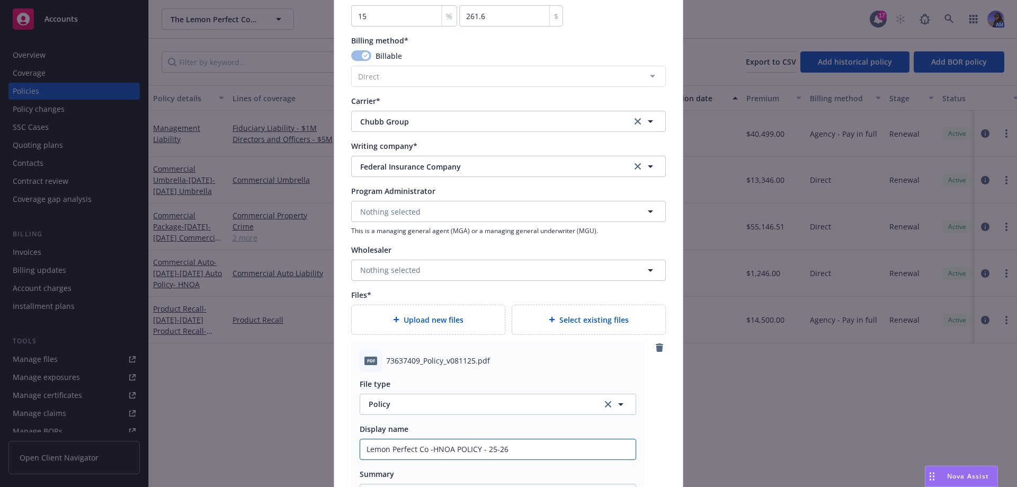
type input "Lemon Perfect Co - HNOA POLICY - 25-26"
click at [486, 449] on input "Lemon Perfect Co - HNOA POLICY - 25-26" at bounding box center [498, 449] width 276 height 20
type textarea "x"
type input "Lemon Perfect Co - HNOA POLICY -25-26"
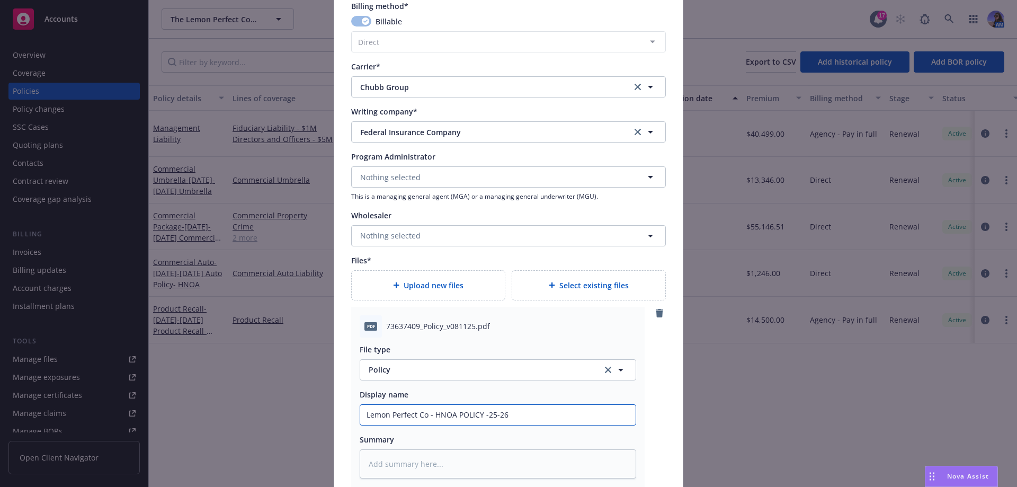
scroll to position [1060, 0]
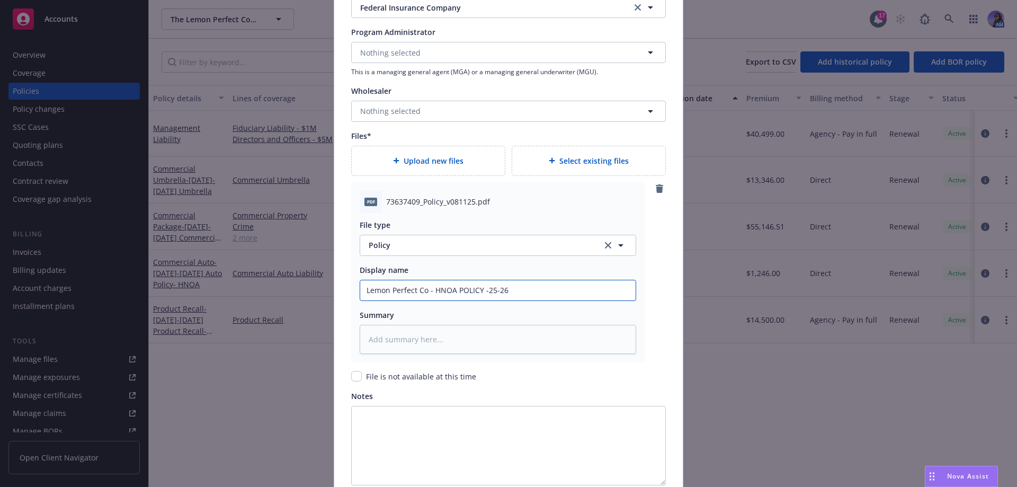
type textarea "x"
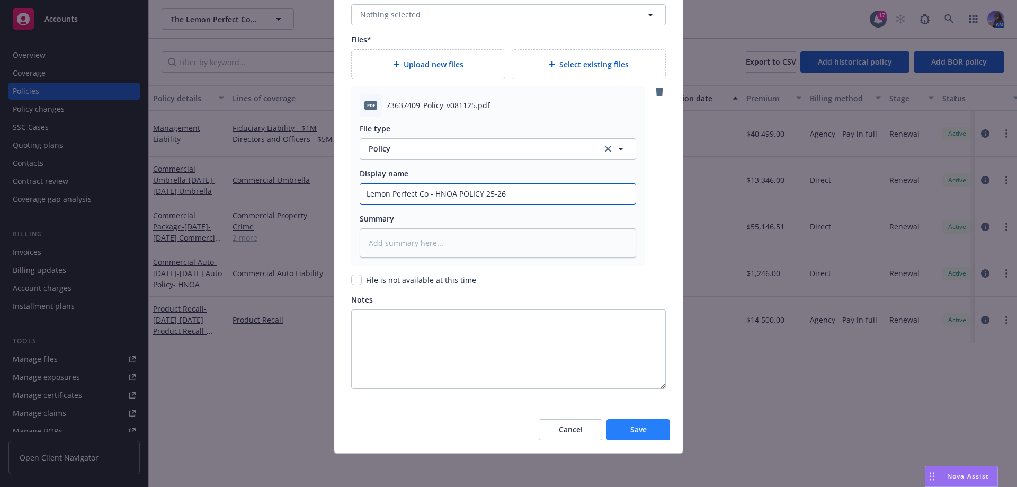
scroll to position [1157, 0]
type input "Lemon Perfect Co - HNOA POLICY 25-26"
click at [651, 431] on button "Save" at bounding box center [639, 429] width 64 height 21
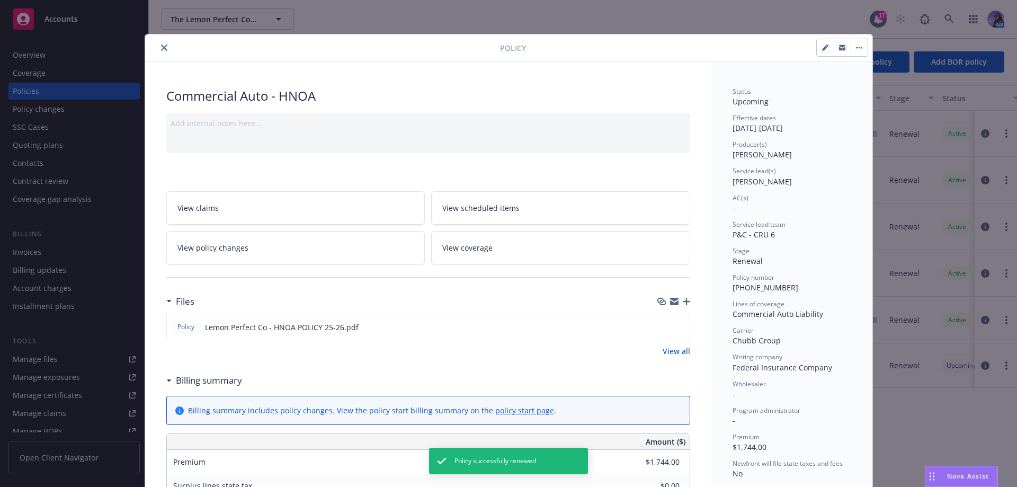
click at [466, 251] on span "View coverage" at bounding box center [467, 247] width 50 height 11
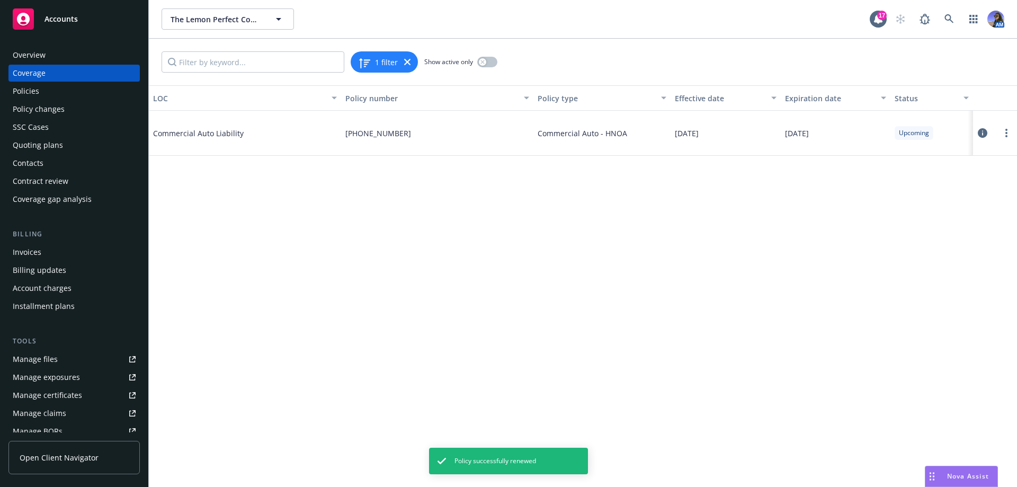
click at [983, 135] on icon at bounding box center [983, 133] width 10 height 10
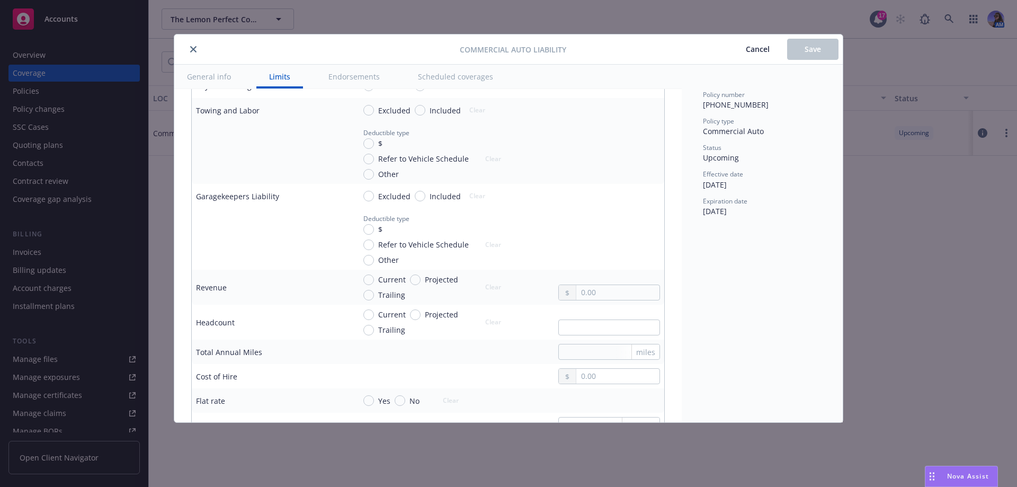
scroll to position [1113, 0]
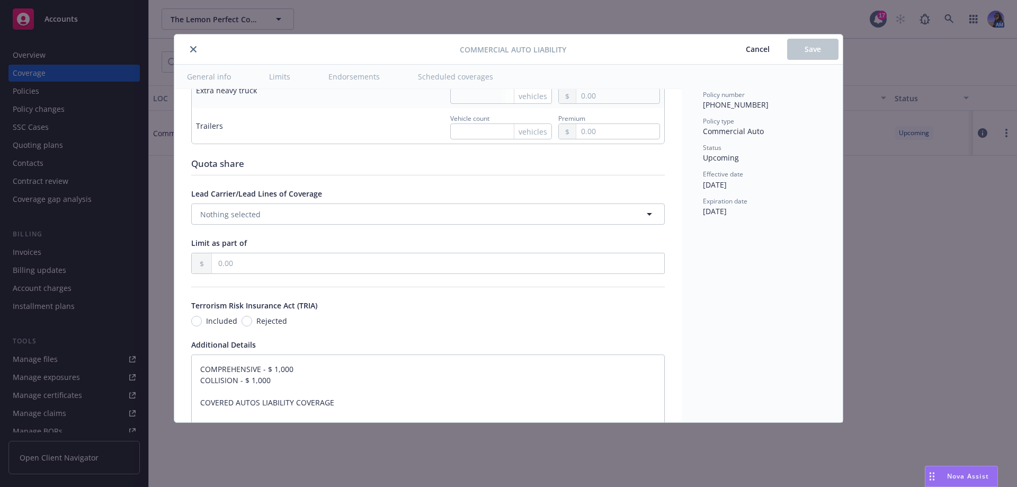
type textarea "x"
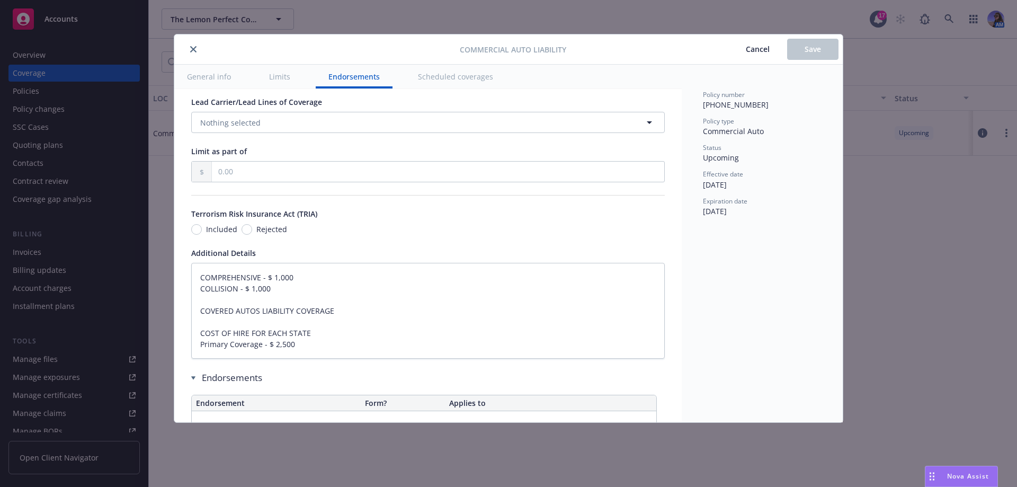
scroll to position [1748, 0]
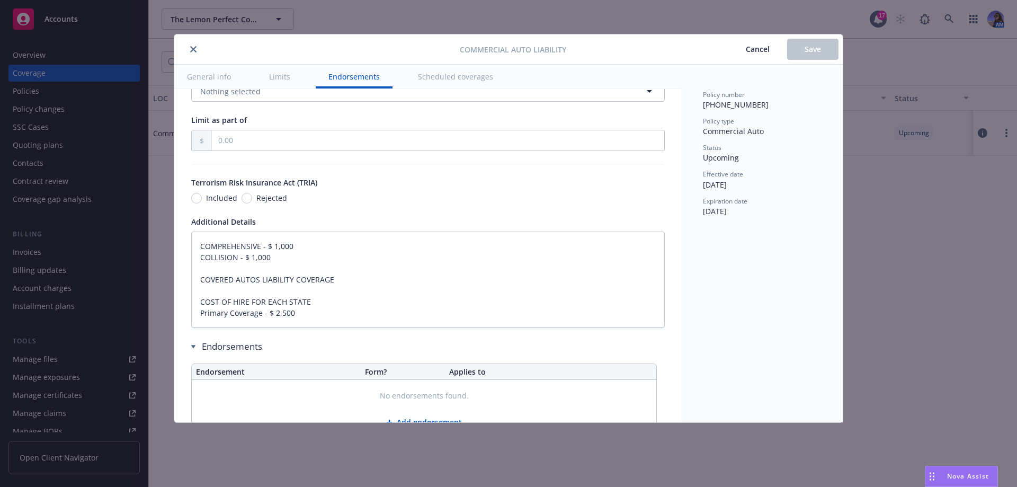
click at [190, 49] on button "close" at bounding box center [193, 49] width 13 height 13
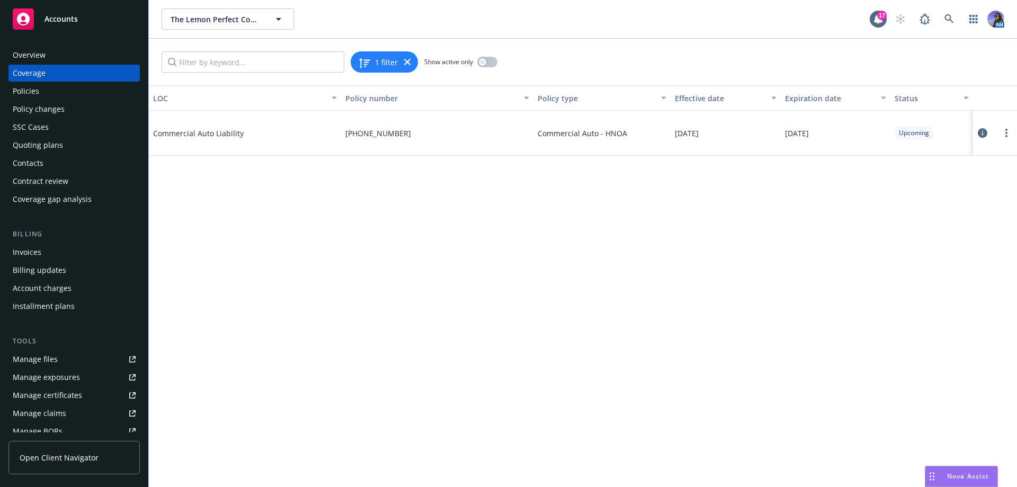
click at [68, 46] on div "Overview Coverage Policies Policy changes SSC Cases Quoting plans Contacts Cont…" at bounding box center [74, 260] width 148 height 453
click at [64, 49] on div "Overview" at bounding box center [74, 55] width 123 height 17
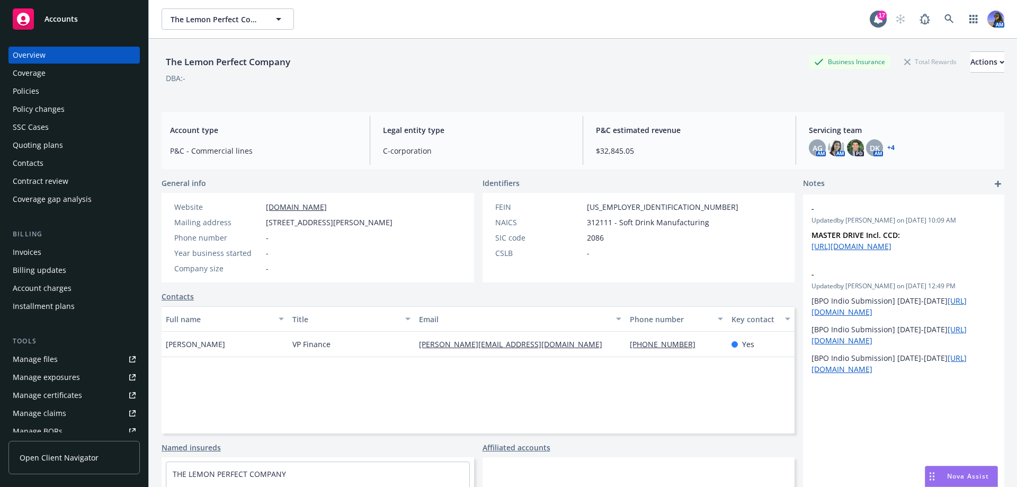
click at [59, 118] on div "Overview Coverage Policies Policy changes SSC Cases Quoting plans Contacts Cont…" at bounding box center [73, 127] width 131 height 161
click at [53, 125] on div "SSC Cases" at bounding box center [74, 127] width 123 height 17
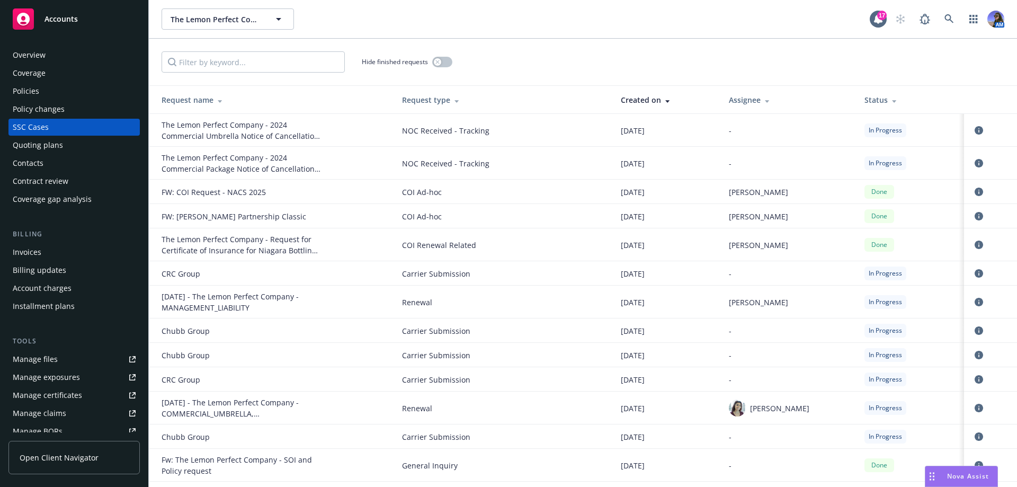
click at [42, 92] on div "Policies" at bounding box center [74, 91] width 123 height 17
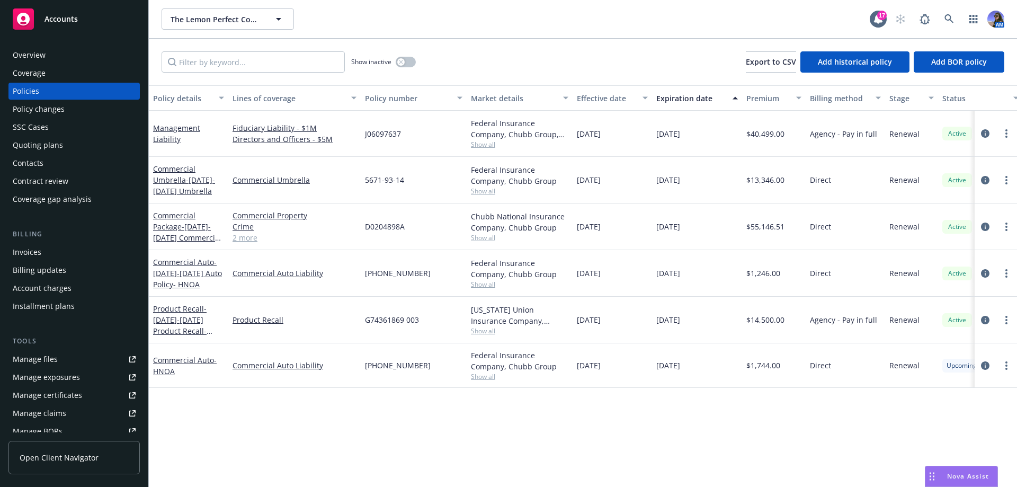
click at [487, 328] on span "Show all" at bounding box center [519, 330] width 97 height 9
click at [580, 436] on div "Policy details Lines of coverage Policy number Market details Effective date Ex…" at bounding box center [583, 286] width 868 height 402
